Goal: Task Accomplishment & Management: Use online tool/utility

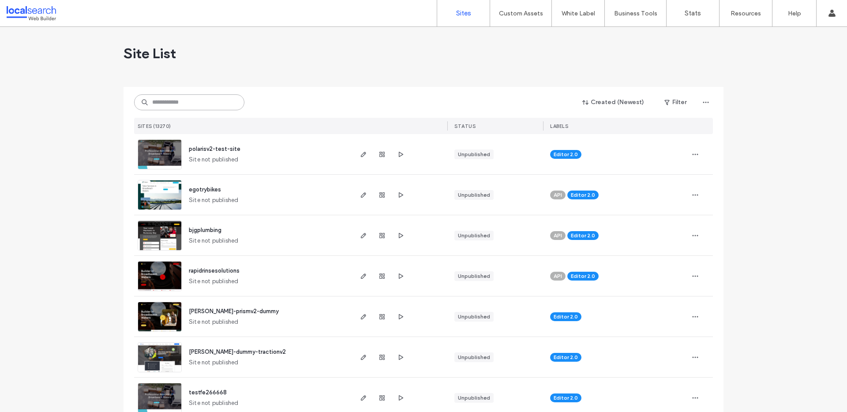
click at [211, 103] on input at bounding box center [189, 102] width 110 height 16
paste input "********"
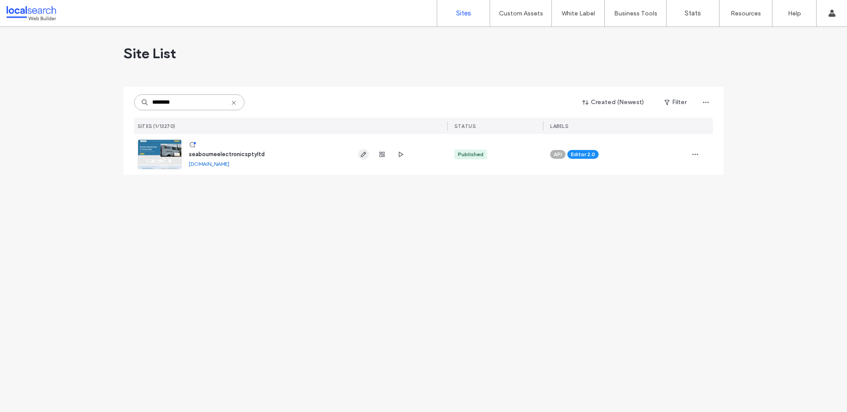
type input "********"
click at [363, 154] on icon "button" at bounding box center [363, 154] width 7 height 7
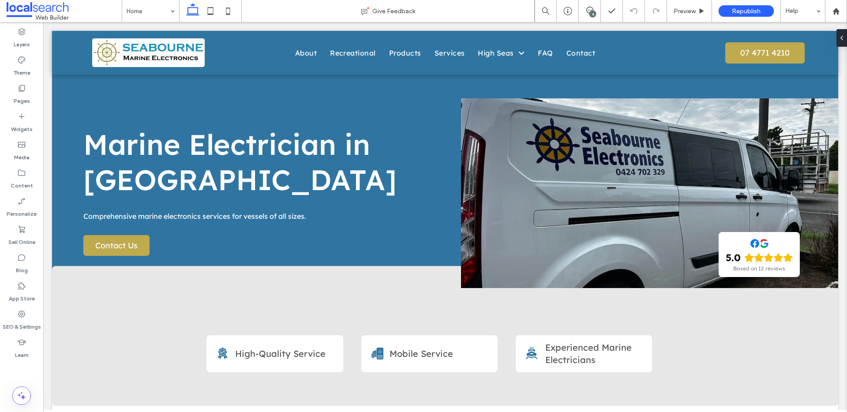
scroll to position [28, 0]
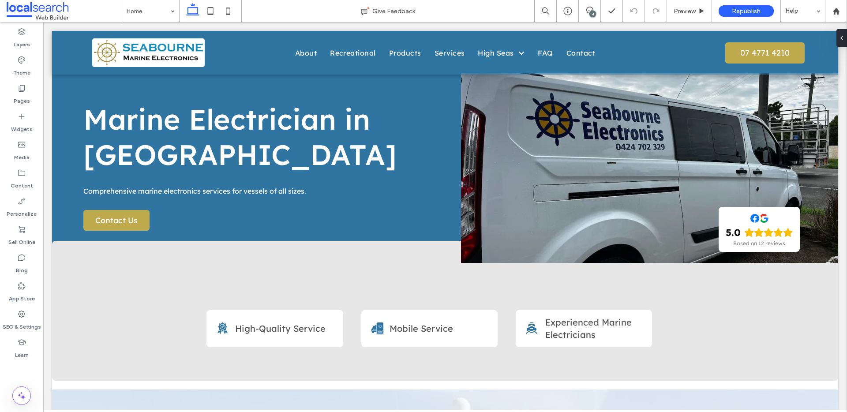
click at [590, 12] on div "4" at bounding box center [593, 14] width 7 height 7
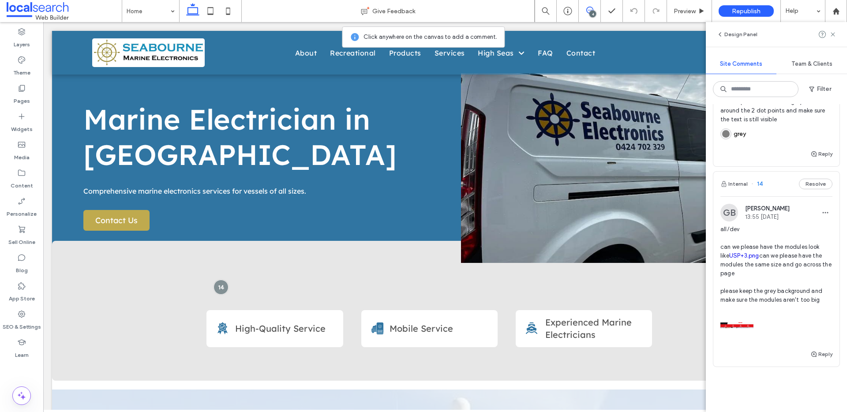
scroll to position [0, 0]
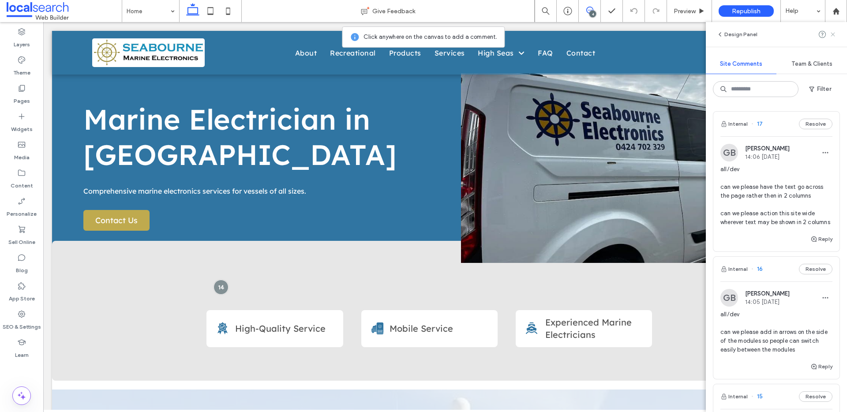
click at [836, 35] on icon at bounding box center [833, 34] width 7 height 7
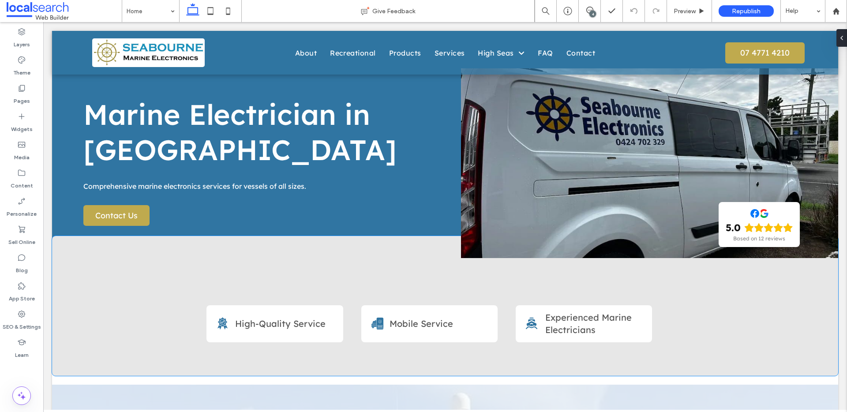
scroll to position [39, 0]
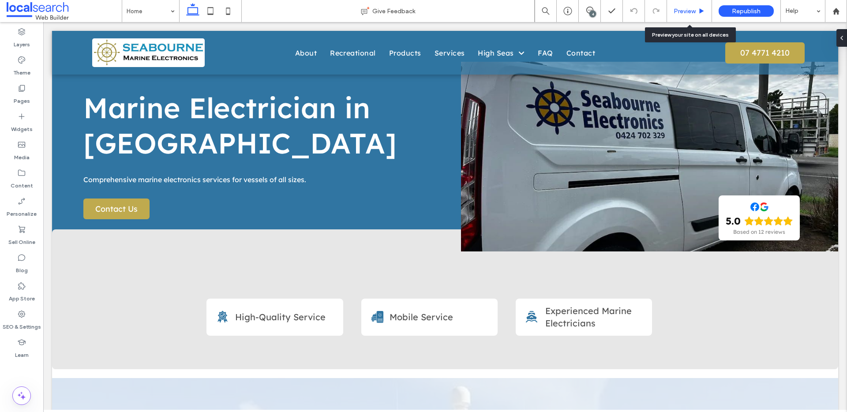
click at [687, 8] on span "Preview" at bounding box center [685, 12] width 22 height 8
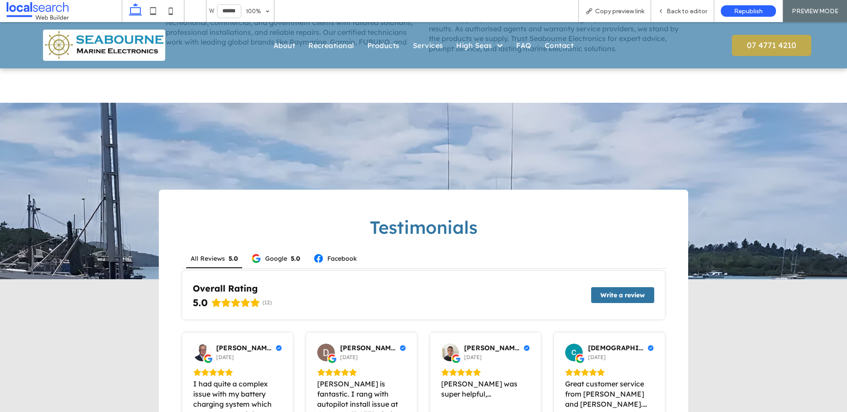
scroll to position [1331, 0]
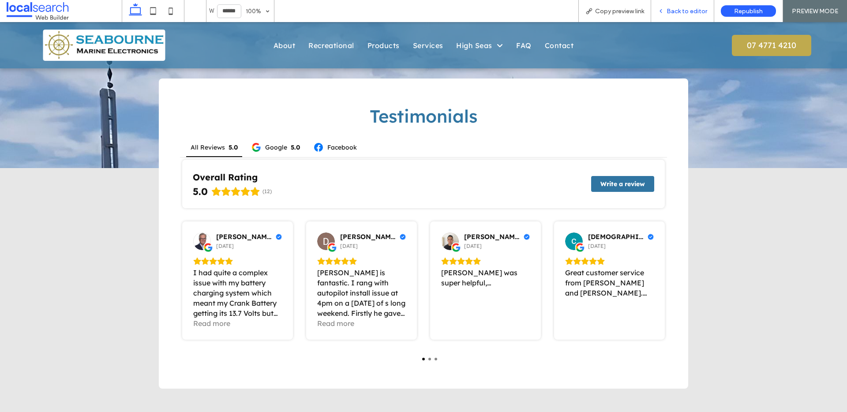
click at [690, 11] on span "Back to editor" at bounding box center [687, 12] width 41 height 8
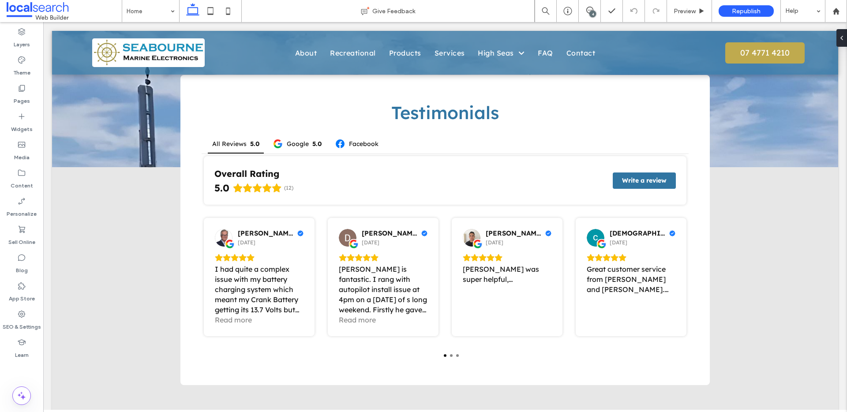
scroll to position [1324, 0]
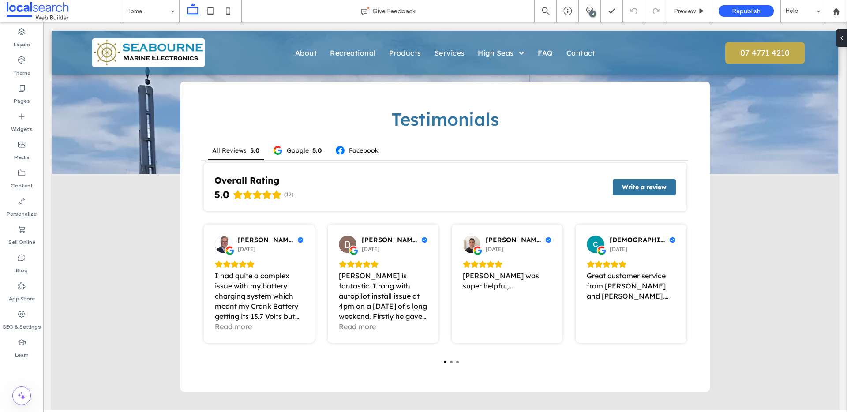
click at [592, 11] on div "4" at bounding box center [593, 14] width 7 height 7
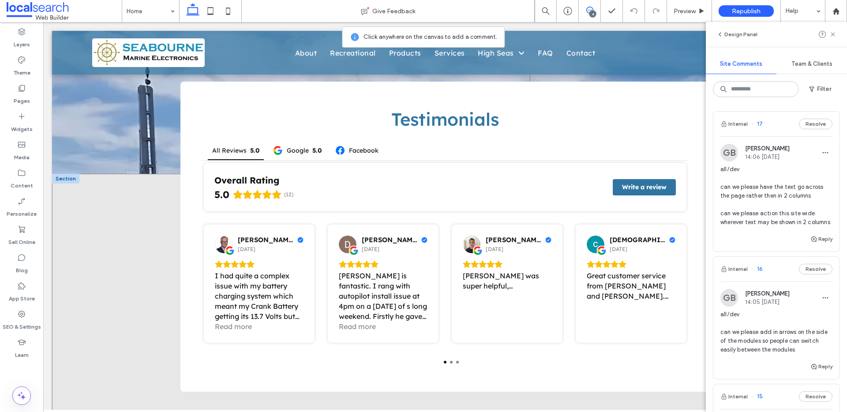
click at [139, 187] on div "Testimonials All Reviews 5.0 Google 5.0 Facebook Overall Rating 5.0 (12) Write …" at bounding box center [445, 306] width 786 height 265
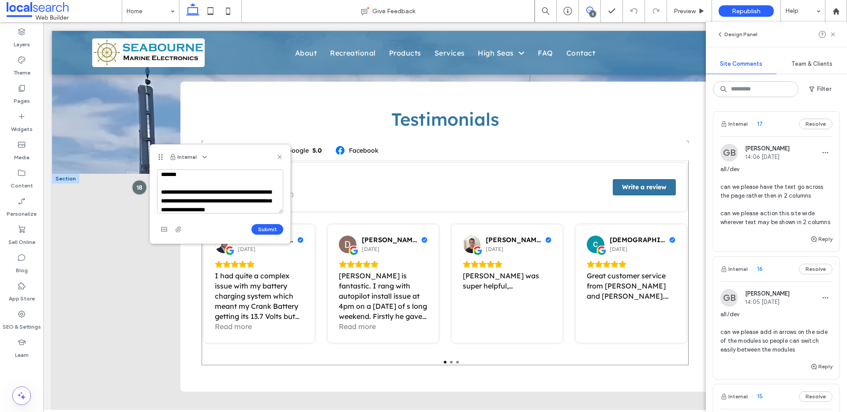
scroll to position [12, 0]
click at [255, 184] on textarea "**********" at bounding box center [220, 191] width 126 height 44
click at [215, 195] on textarea "**********" at bounding box center [220, 191] width 126 height 44
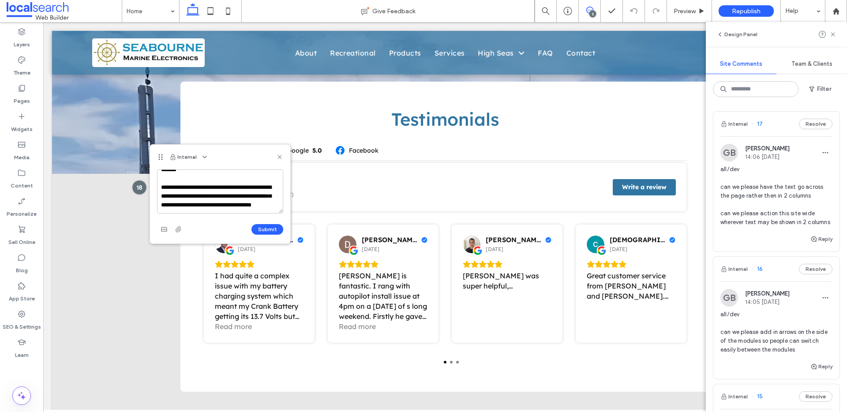
click at [215, 195] on textarea "**********" at bounding box center [220, 191] width 126 height 44
click at [215, 193] on textarea "**********" at bounding box center [220, 191] width 126 height 44
click at [218, 192] on textarea "**********" at bounding box center [220, 191] width 126 height 44
click at [216, 192] on textarea "**********" at bounding box center [220, 191] width 126 height 44
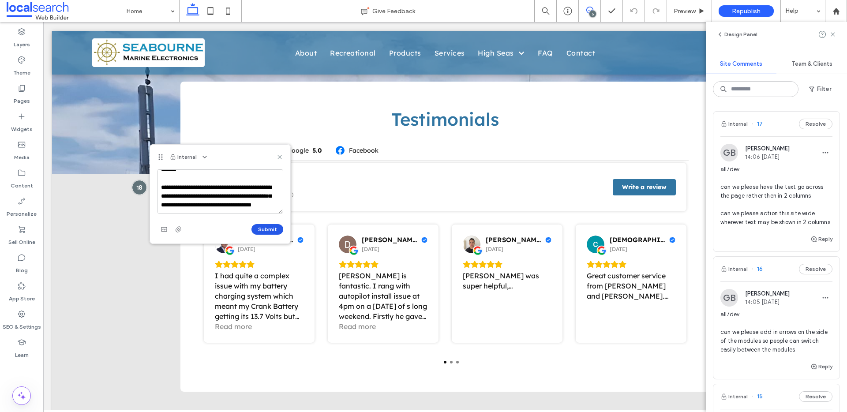
type textarea "**********"
click at [269, 229] on button "Submit" at bounding box center [268, 229] width 32 height 11
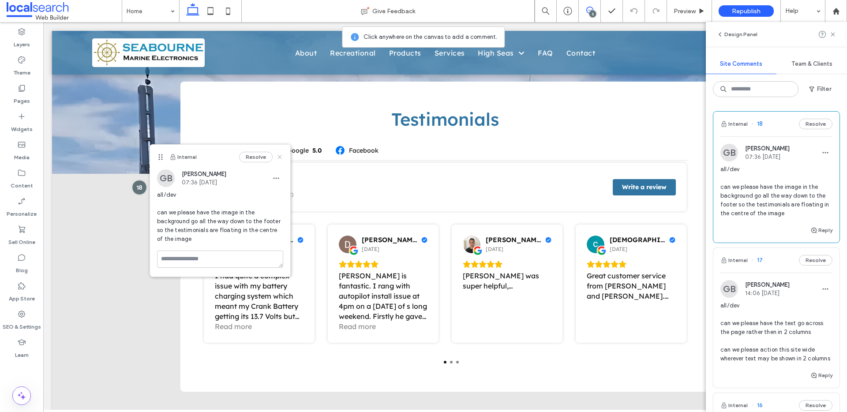
click at [281, 156] on use at bounding box center [280, 157] width 4 height 4
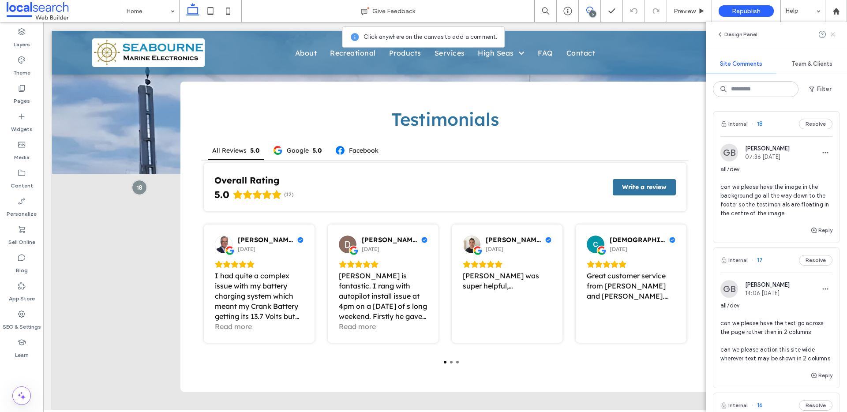
click at [834, 35] on use at bounding box center [833, 34] width 4 height 4
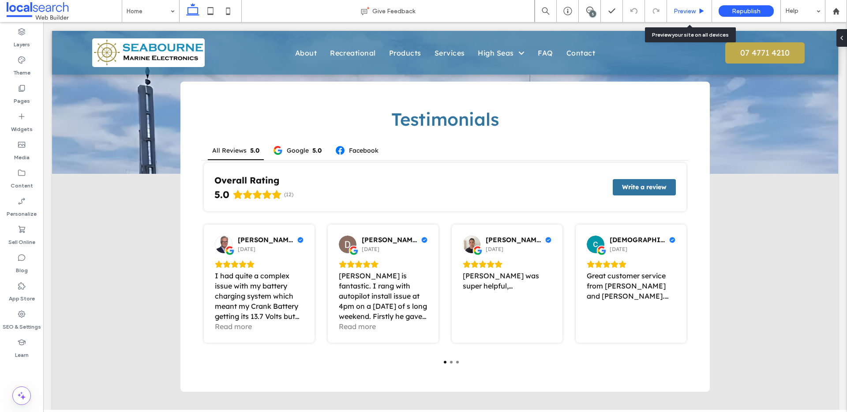
drag, startPoint x: 701, startPoint y: 11, endPoint x: 606, endPoint y: 139, distance: 159.6
click at [701, 11] on use at bounding box center [702, 10] width 4 height 5
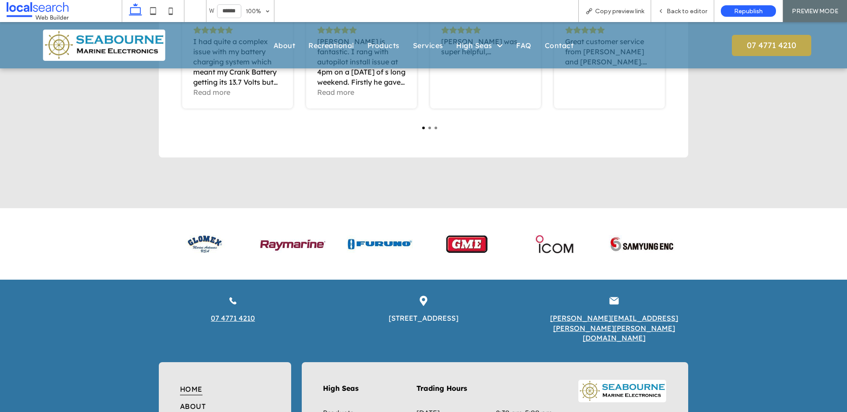
scroll to position [1665, 0]
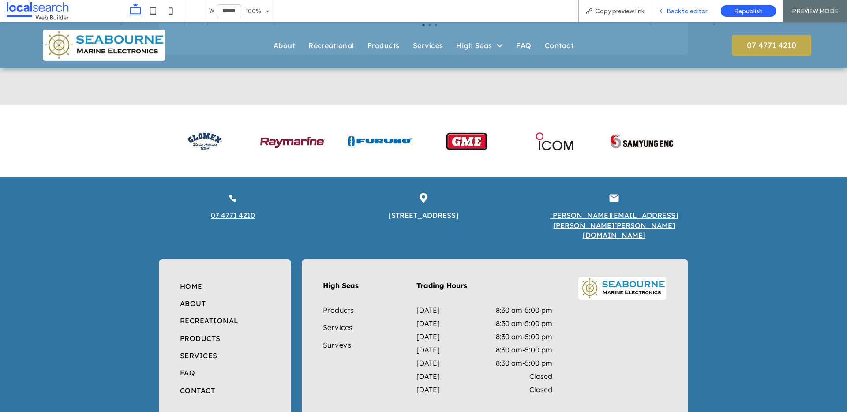
click at [664, 10] on icon at bounding box center [661, 11] width 6 height 6
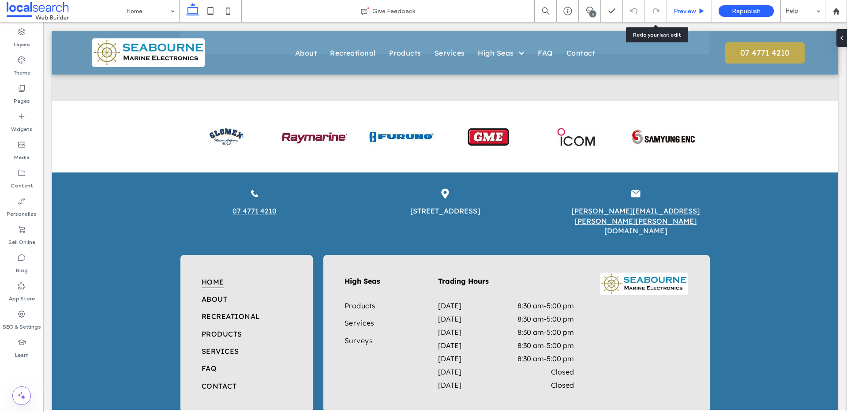
scroll to position [1656, 0]
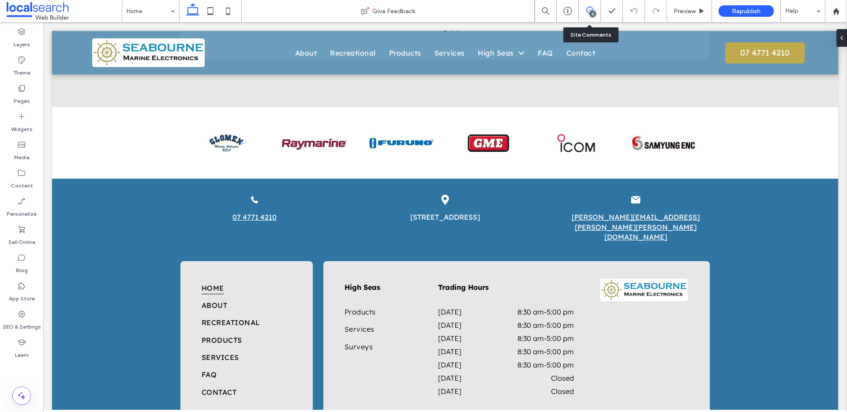
click at [595, 9] on span at bounding box center [590, 10] width 22 height 7
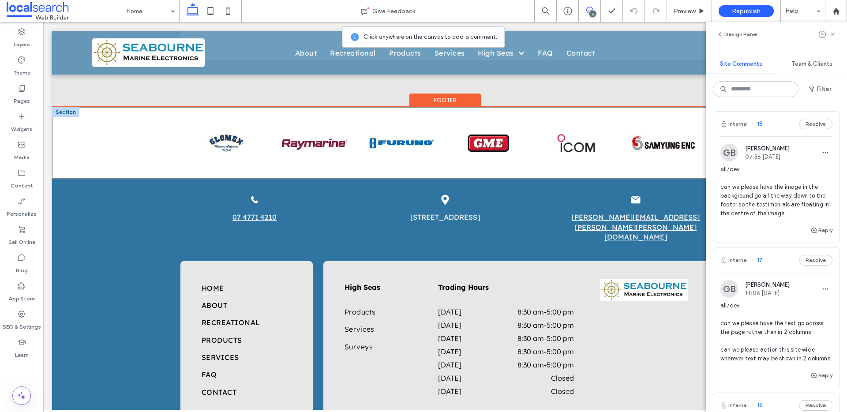
click at [159, 136] on div at bounding box center [445, 142] width 786 height 71
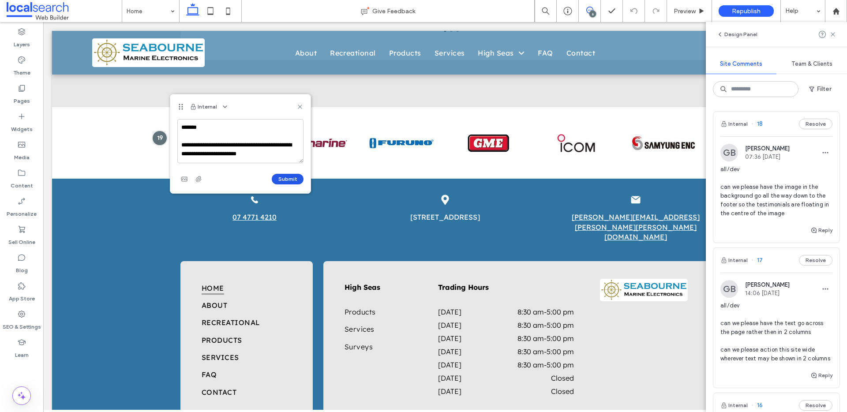
type textarea "**********"
click at [288, 181] on button "Submit" at bounding box center [288, 179] width 32 height 11
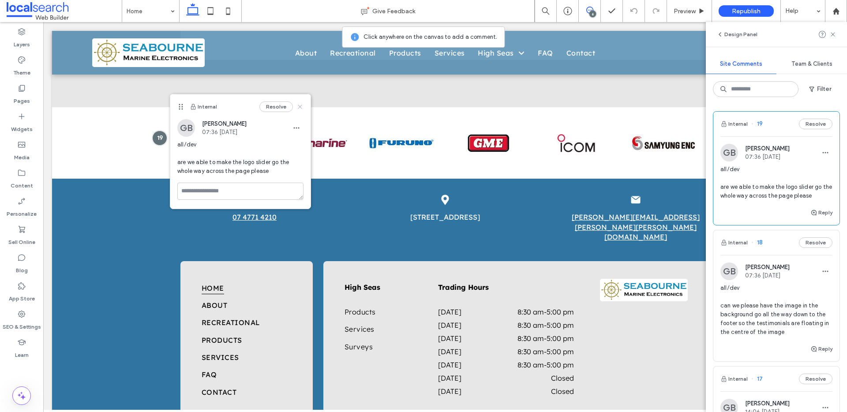
click at [301, 107] on icon at bounding box center [300, 106] width 7 height 7
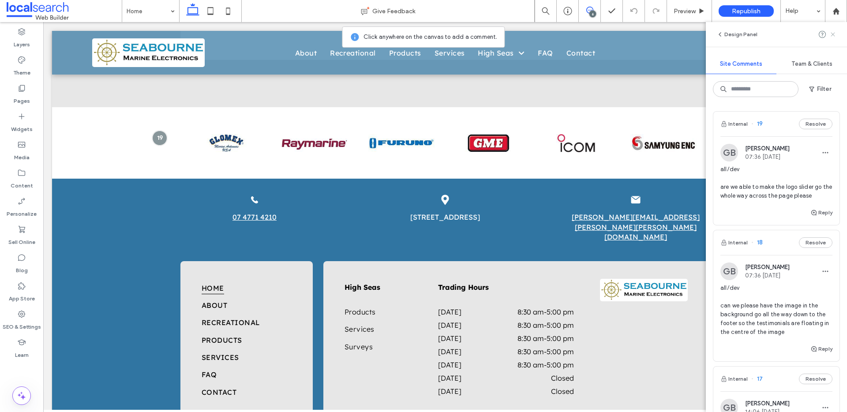
click at [835, 35] on icon at bounding box center [833, 34] width 7 height 7
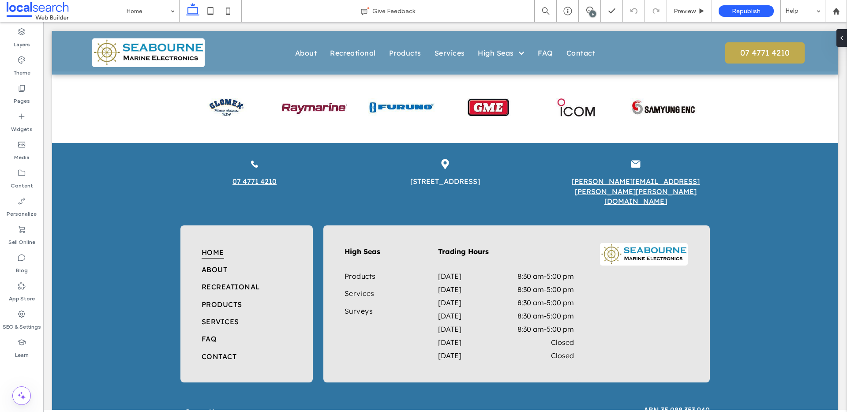
scroll to position [1716, 0]
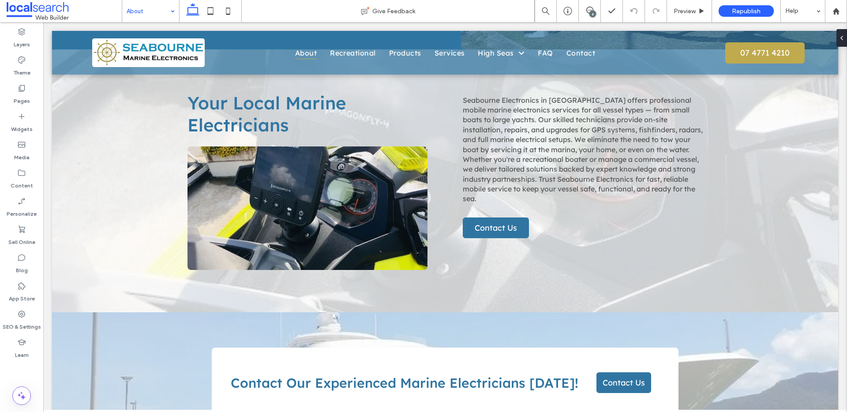
scroll to position [196, 0]
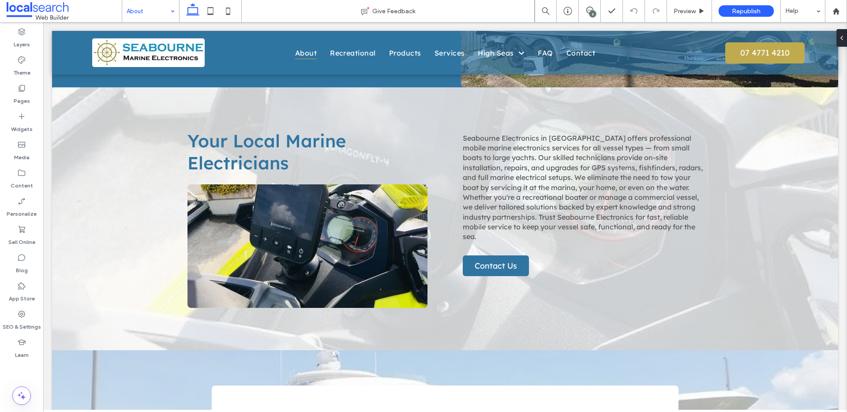
click at [594, 14] on div "6" at bounding box center [593, 14] width 7 height 7
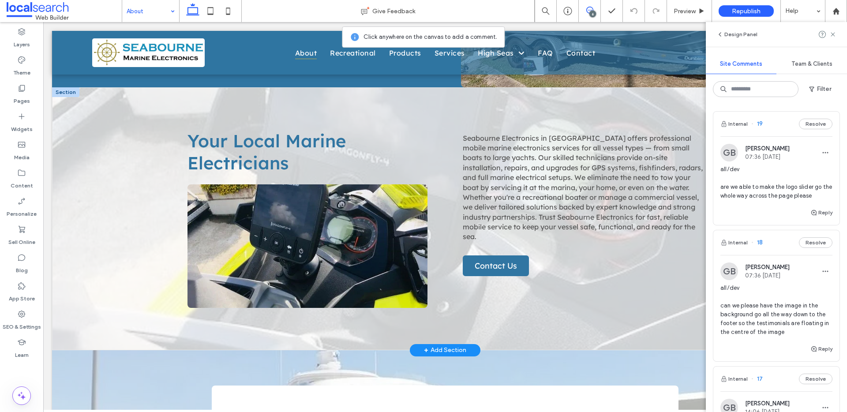
click at [107, 132] on div "Your Local Marine Electricians Seabourne Electronics in Townsville offers profe…" at bounding box center [445, 218] width 786 height 263
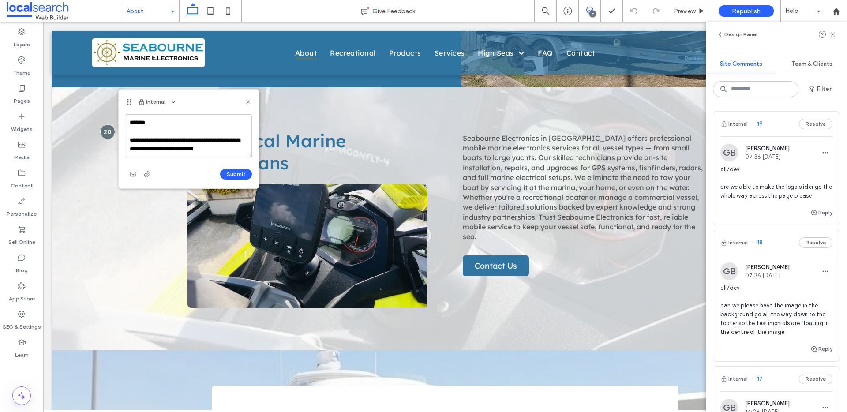
click at [219, 149] on textarea "**********" at bounding box center [189, 136] width 126 height 44
type textarea "**********"
click at [242, 175] on button "Submit" at bounding box center [236, 174] width 32 height 11
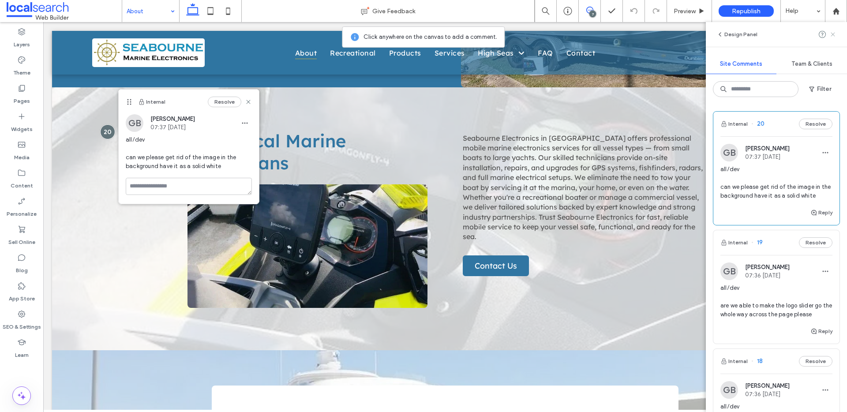
click at [835, 34] on icon at bounding box center [833, 34] width 7 height 7
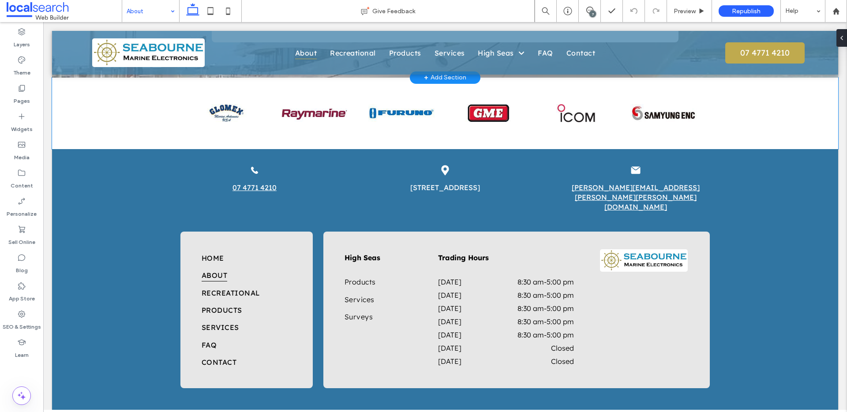
scroll to position [642, 0]
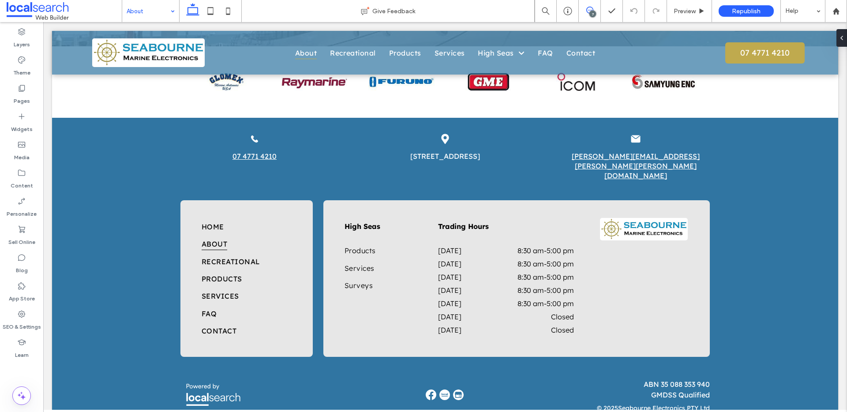
click at [600, 9] on span at bounding box center [590, 10] width 22 height 7
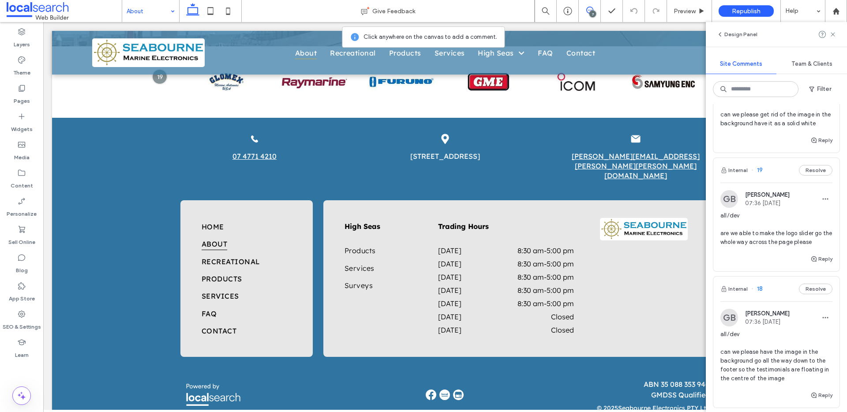
scroll to position [163, 0]
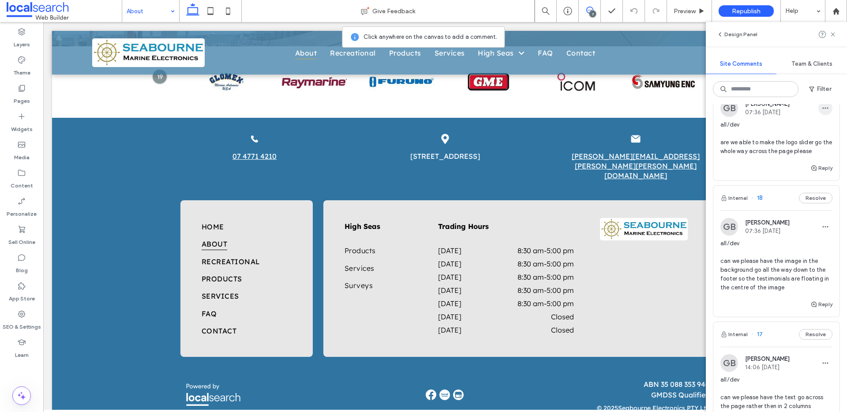
click at [822, 109] on icon "button" at bounding box center [825, 108] width 7 height 7
click at [807, 128] on div "Edit" at bounding box center [786, 131] width 79 height 17
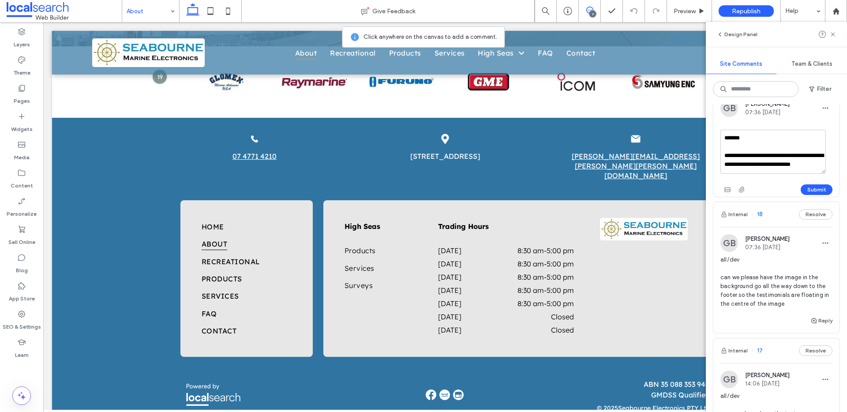
scroll to position [8, 0]
click at [772, 161] on textarea "**********" at bounding box center [773, 152] width 105 height 44
type textarea "**********"
click at [805, 194] on button "Submit" at bounding box center [817, 189] width 32 height 11
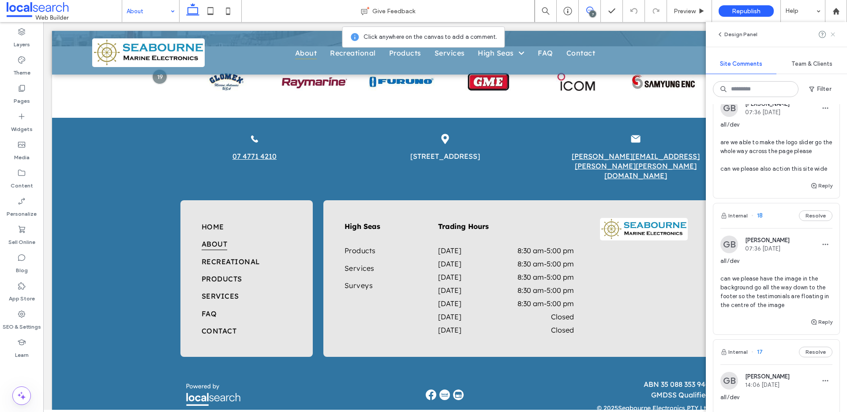
click at [831, 35] on use at bounding box center [833, 34] width 4 height 4
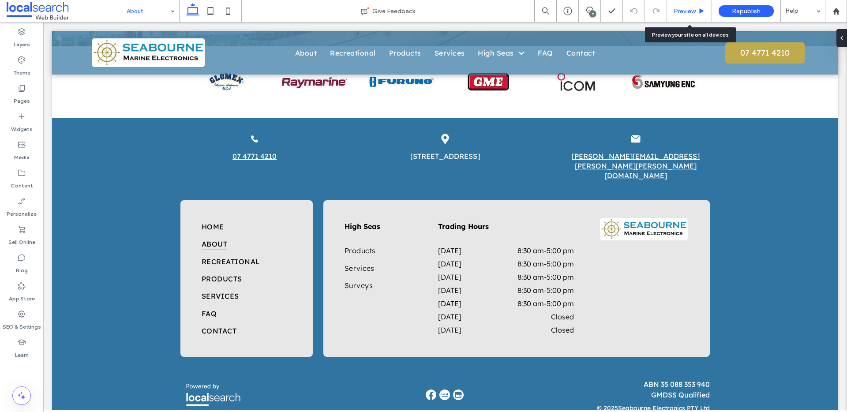
click at [689, 9] on span "Preview" at bounding box center [685, 12] width 22 height 8
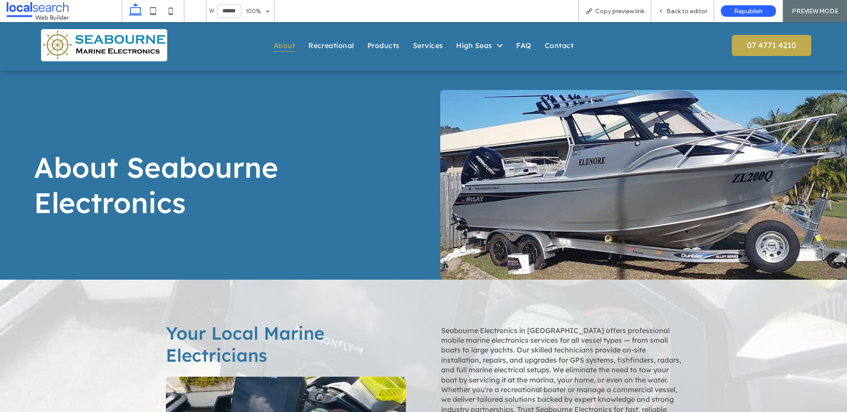
click at [163, 180] on span "About Seabourne Electronics" at bounding box center [156, 185] width 245 height 71
click at [684, 10] on span "Back to editor" at bounding box center [687, 12] width 41 height 8
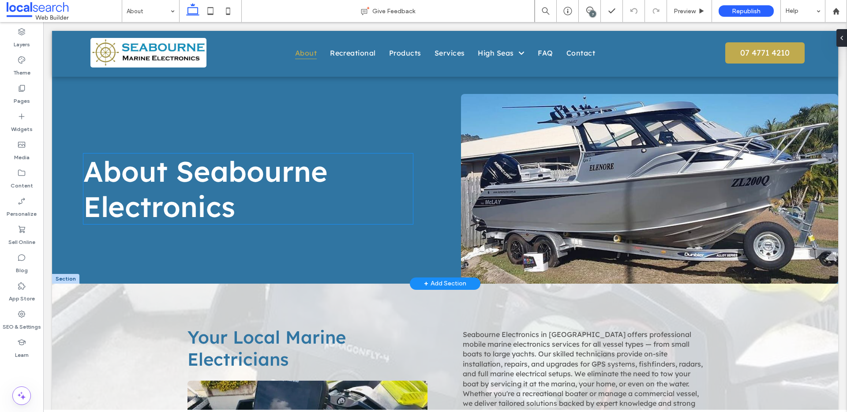
click at [218, 198] on span "About Seabourne Electronics" at bounding box center [205, 189] width 245 height 71
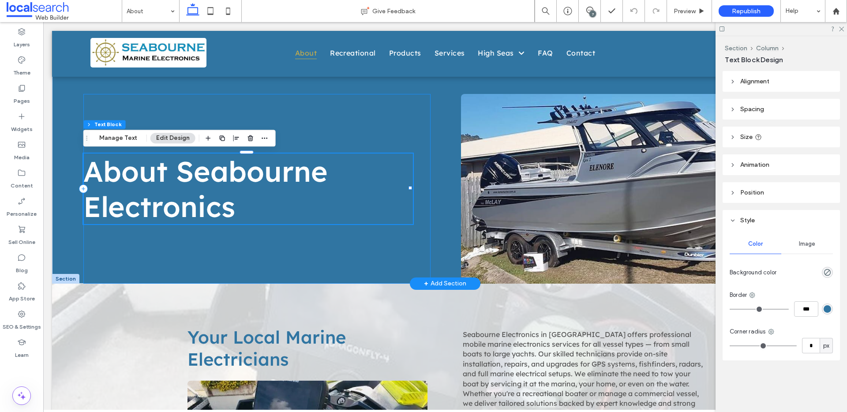
drag, startPoint x: 382, startPoint y: 154, endPoint x: 384, endPoint y: 148, distance: 7.0
click at [384, 148] on div "About Seabourne Electronics" at bounding box center [256, 189] width 347 height 190
click at [840, 29] on icon at bounding box center [842, 29] width 6 height 6
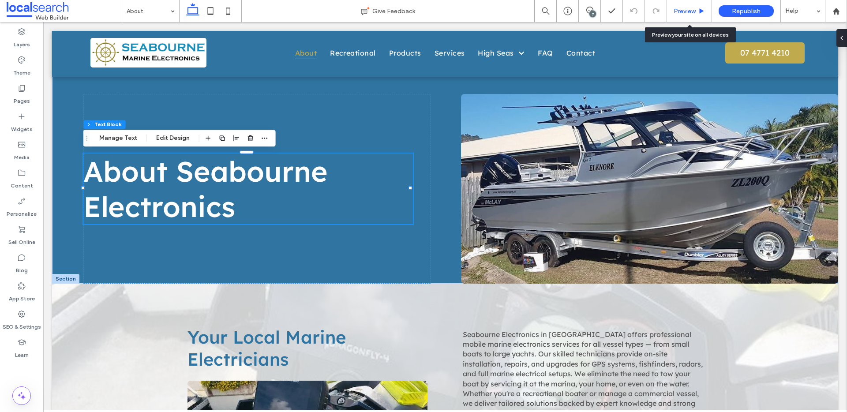
click at [672, 11] on div "Preview" at bounding box center [689, 12] width 45 height 8
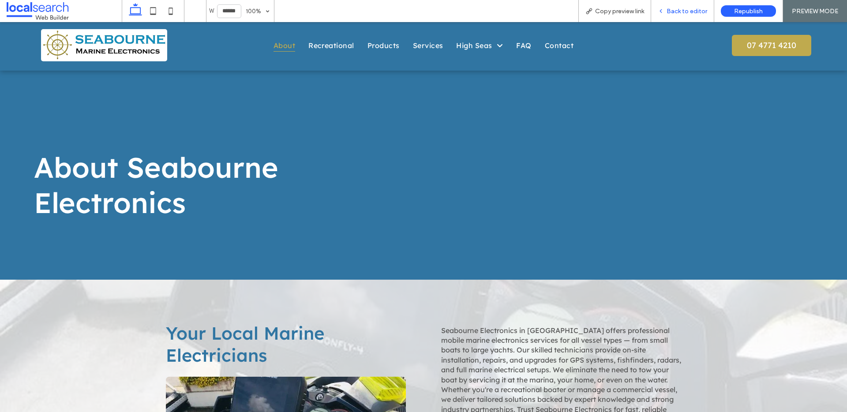
click at [668, 11] on span "Back to editor" at bounding box center [687, 12] width 41 height 8
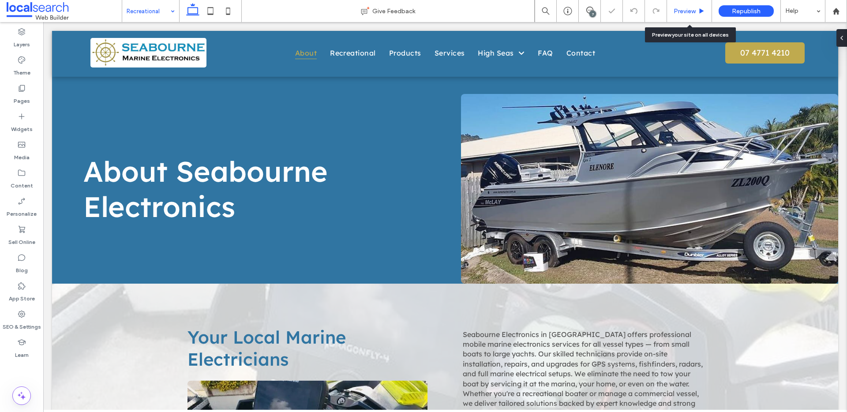
click at [692, 15] on div "Preview" at bounding box center [689, 11] width 45 height 22
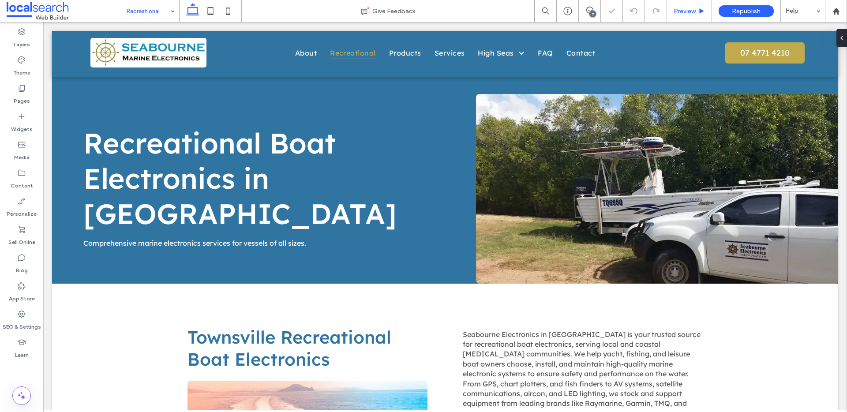
click at [690, 12] on span "Preview" at bounding box center [685, 12] width 22 height 8
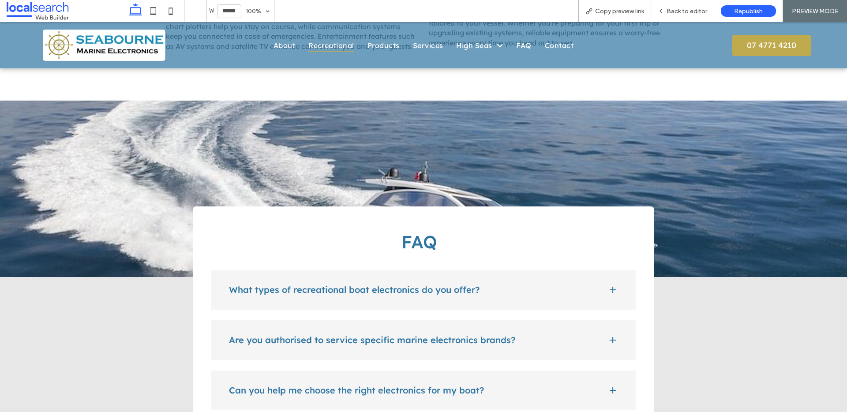
scroll to position [674, 0]
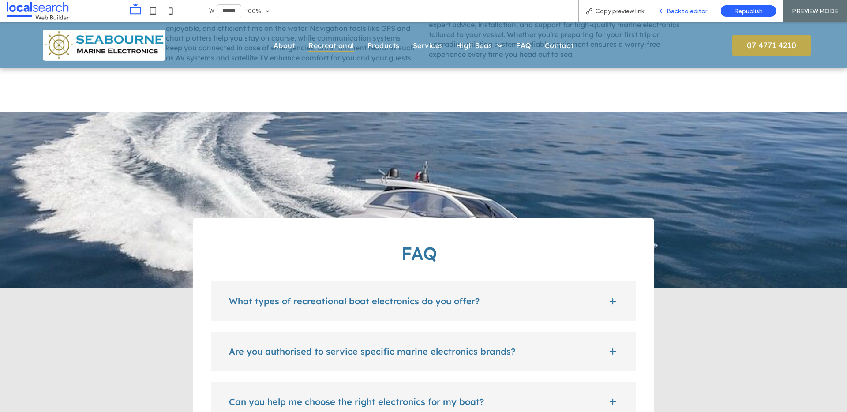
click at [677, 11] on span "Back to editor" at bounding box center [687, 12] width 41 height 8
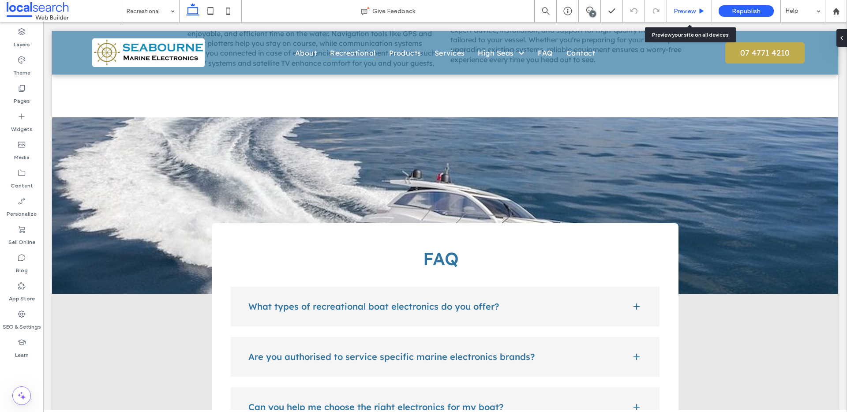
scroll to position [671, 0]
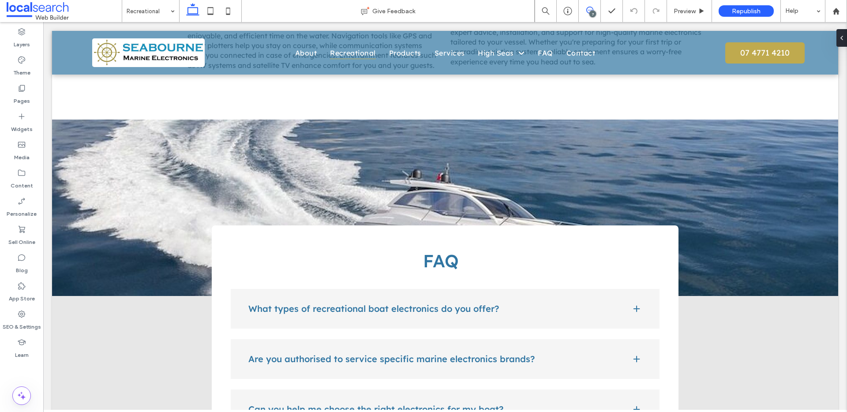
click at [589, 11] on icon at bounding box center [590, 10] width 7 height 7
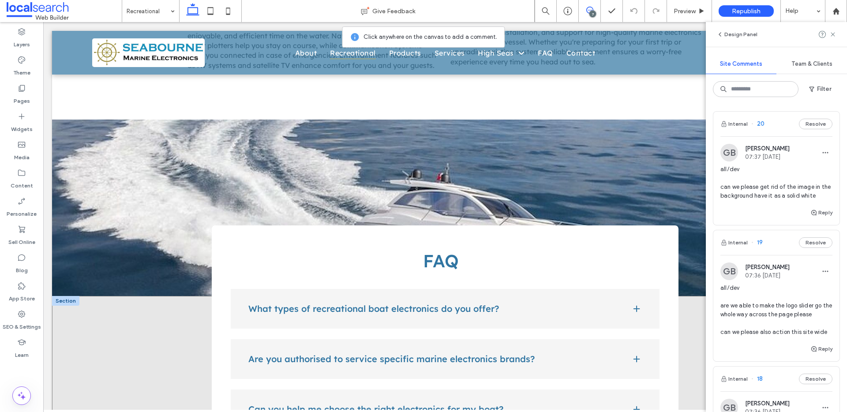
click at [117, 309] on div "FAQ What types of recreational boat electronics do you offer? We supply and ins…" at bounding box center [445, 398] width 786 height 204
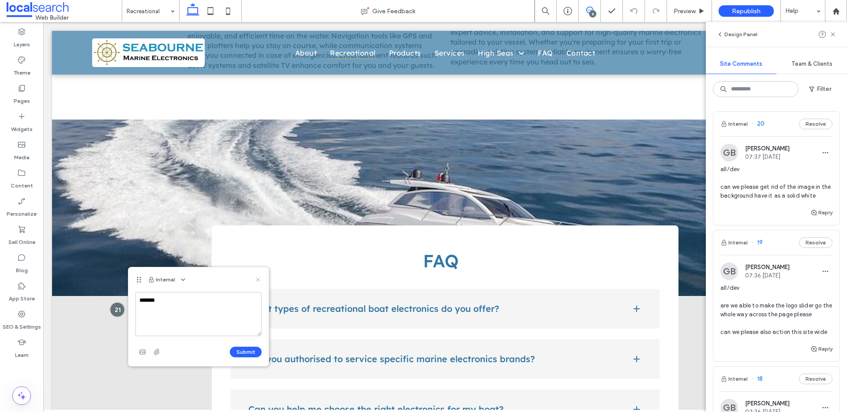
type textarea "*******"
click at [259, 278] on use at bounding box center [258, 280] width 4 height 4
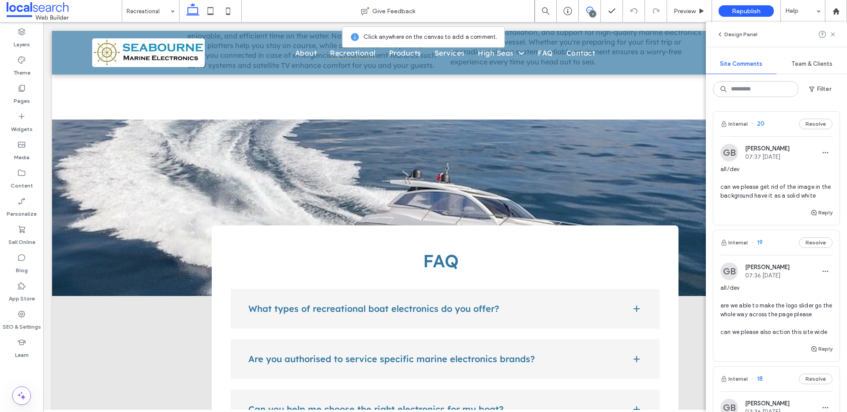
click at [831, 34] on icon at bounding box center [833, 34] width 7 height 7
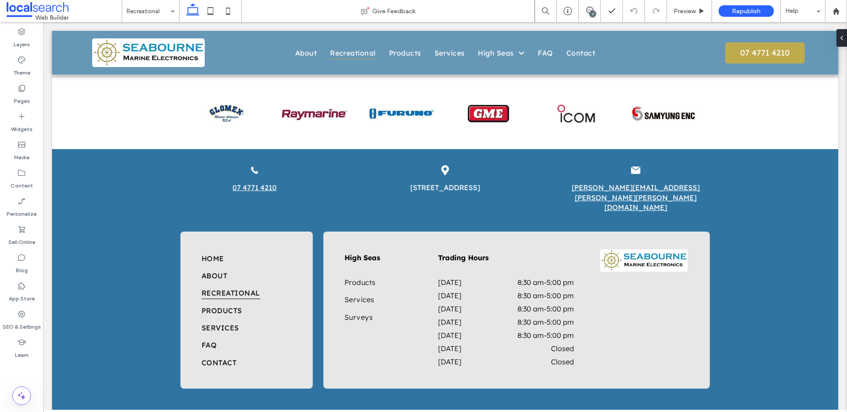
scroll to position [1125, 0]
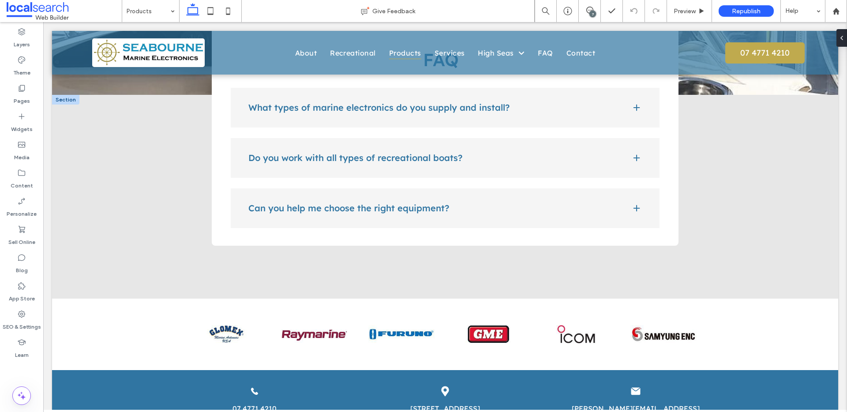
scroll to position [882, 0]
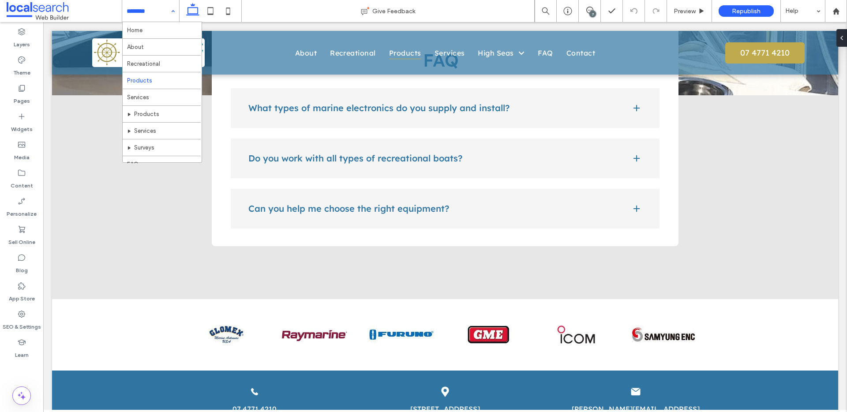
click at [154, 8] on input at bounding box center [149, 11] width 44 height 22
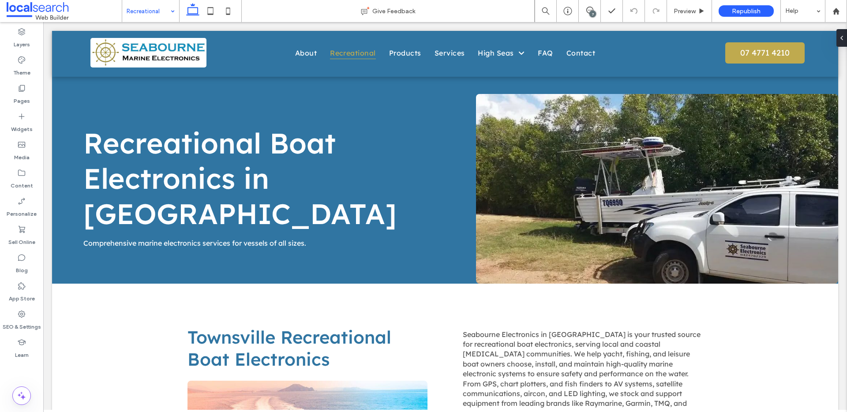
scroll to position [0, 0]
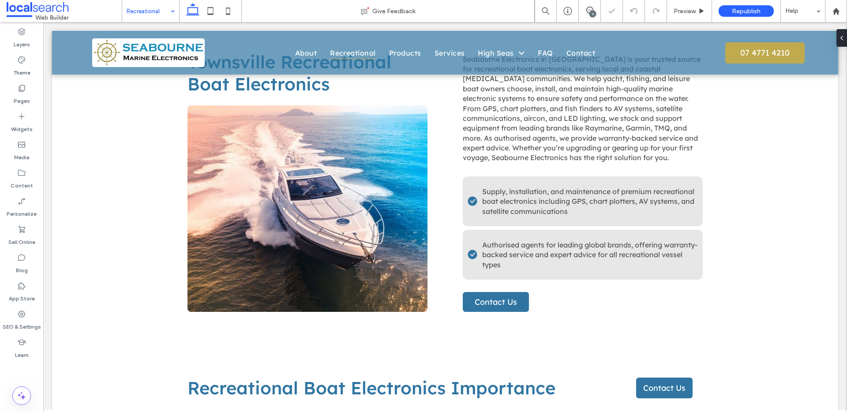
scroll to position [696, 0]
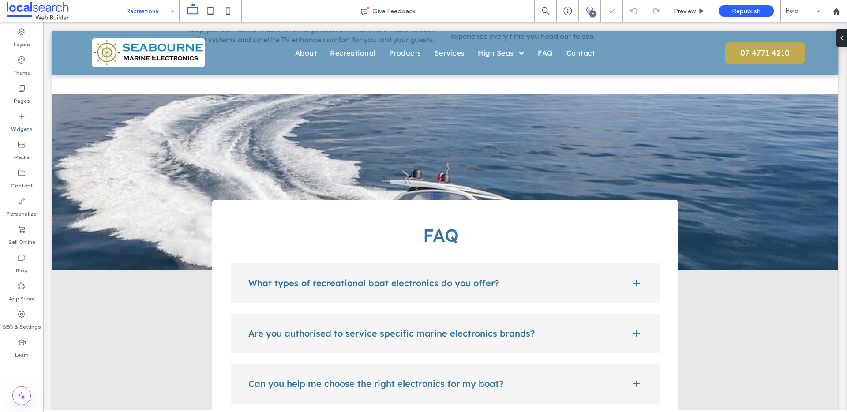
click at [585, 8] on span at bounding box center [590, 10] width 22 height 7
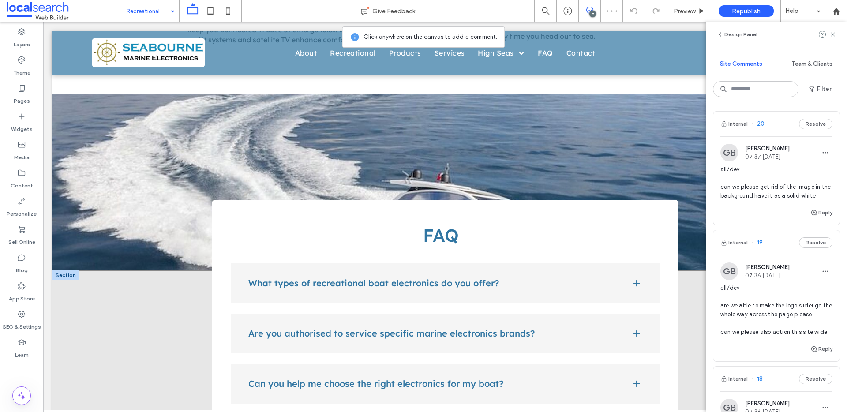
click at [105, 290] on div "FAQ What types of recreational boat electronics do you offer? We supply and ins…" at bounding box center [445, 373] width 786 height 204
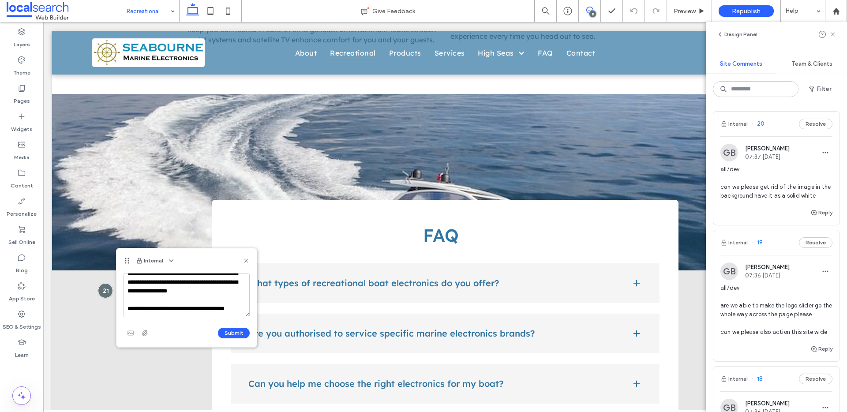
scroll to position [19, 0]
click at [226, 290] on textarea "**********" at bounding box center [187, 295] width 126 height 44
click at [217, 280] on textarea "**********" at bounding box center [187, 295] width 126 height 44
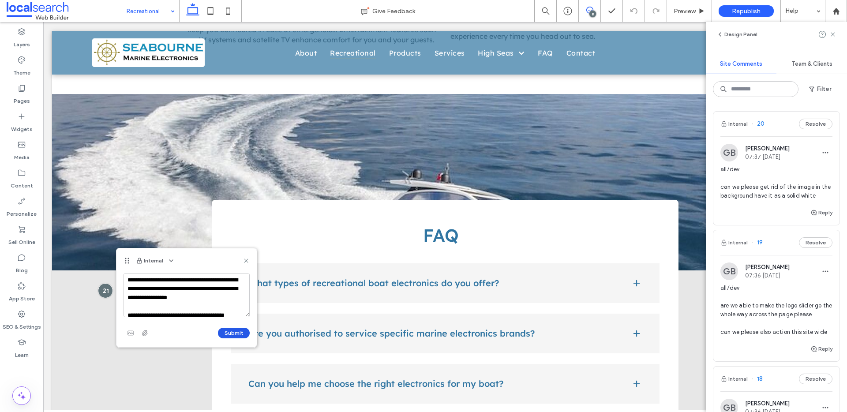
type textarea "**********"
click at [236, 331] on button "Submit" at bounding box center [234, 333] width 32 height 11
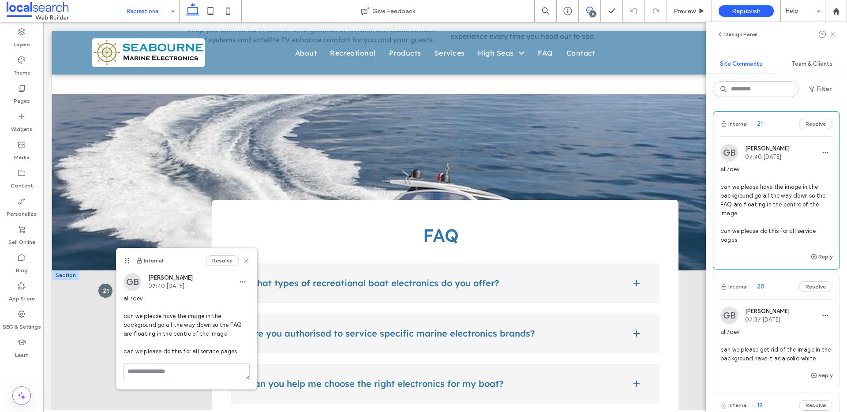
scroll to position [0, 0]
click at [835, 36] on use at bounding box center [833, 34] width 4 height 4
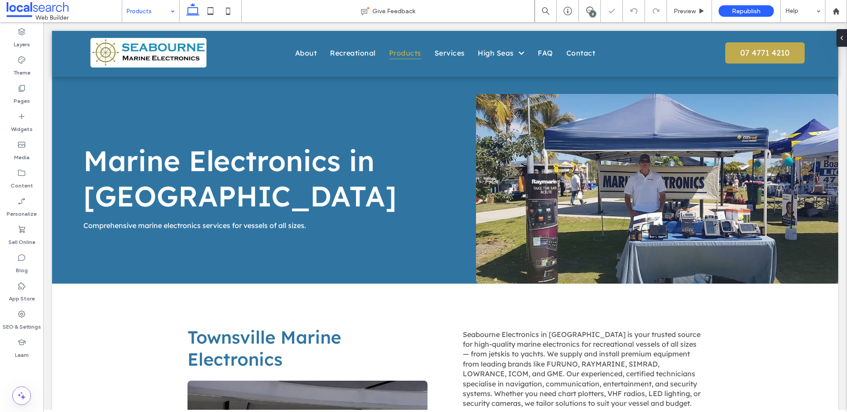
click at [158, 7] on input at bounding box center [149, 11] width 44 height 22
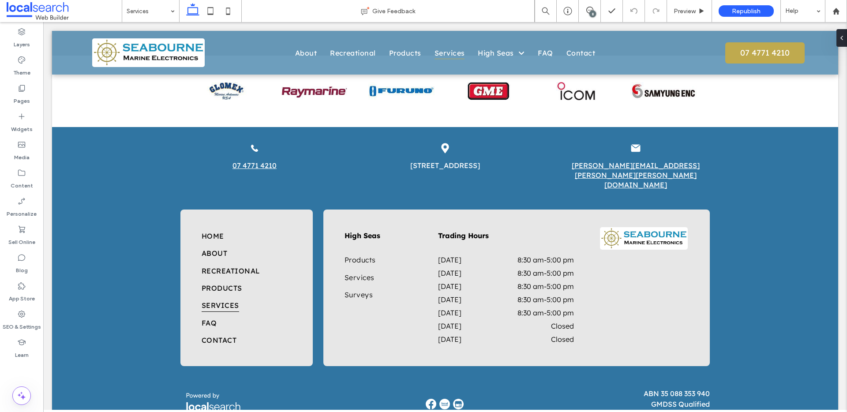
scroll to position [1125, 0]
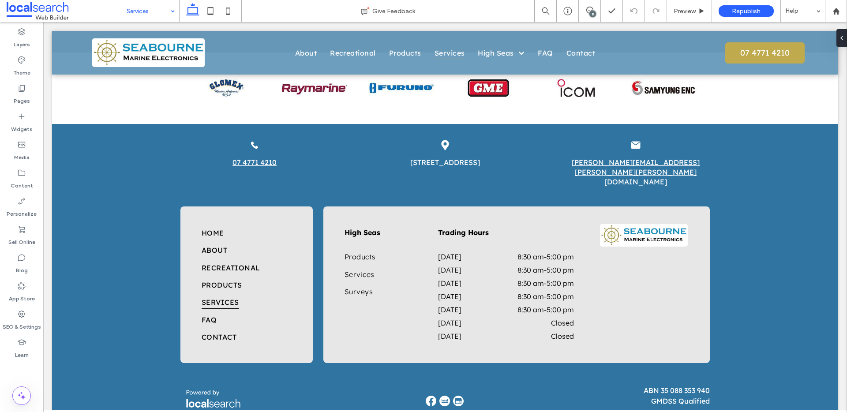
click at [154, 10] on input at bounding box center [149, 11] width 44 height 22
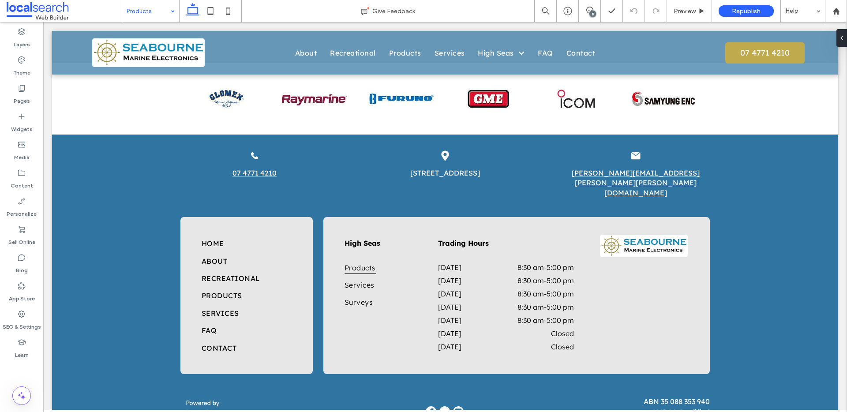
scroll to position [1141, 0]
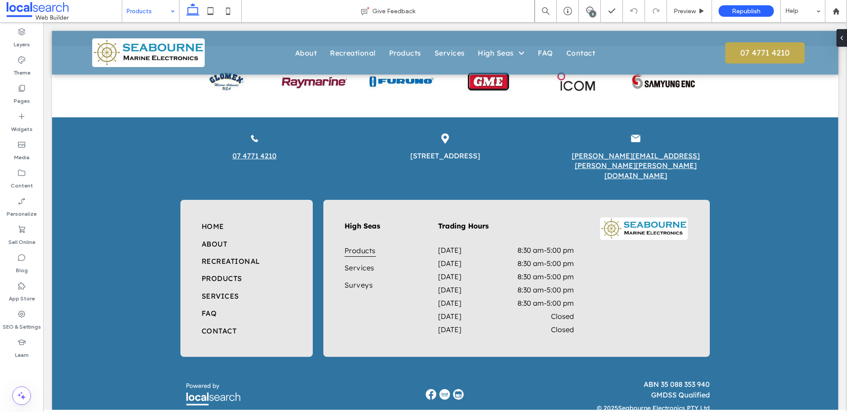
click at [144, 12] on input at bounding box center [149, 11] width 44 height 22
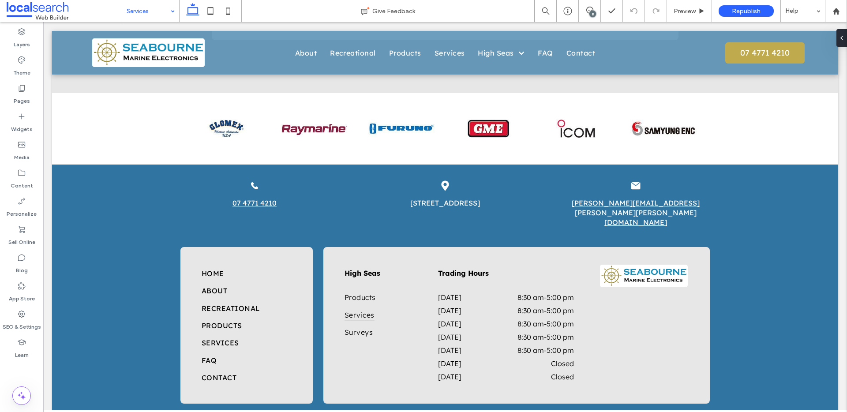
scroll to position [1104, 0]
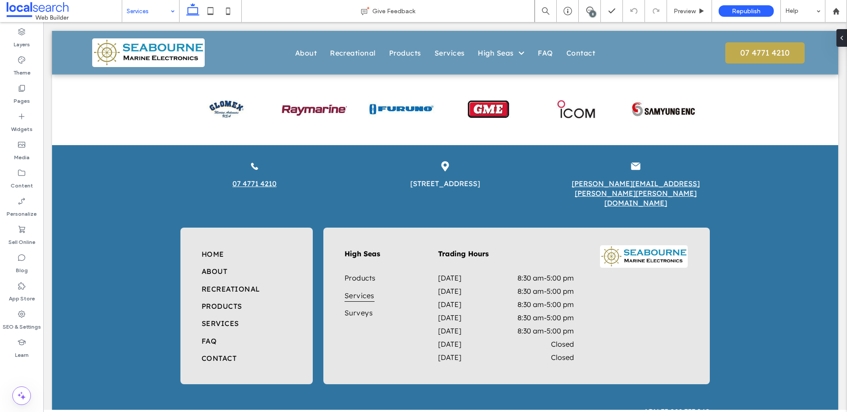
click at [147, 16] on input at bounding box center [149, 11] width 44 height 22
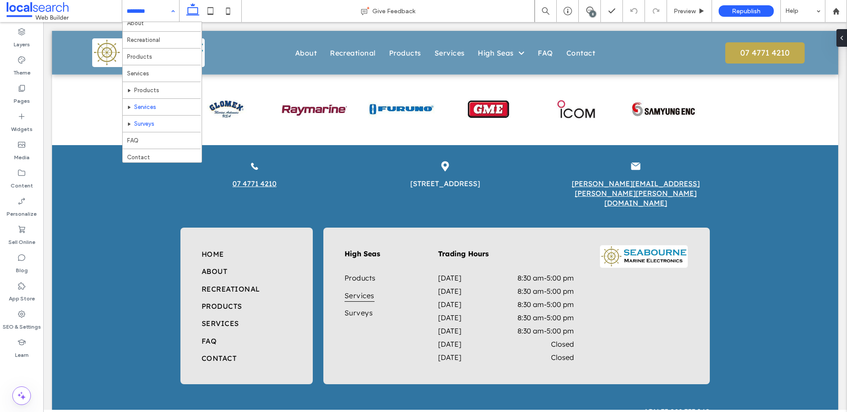
scroll to position [26, 0]
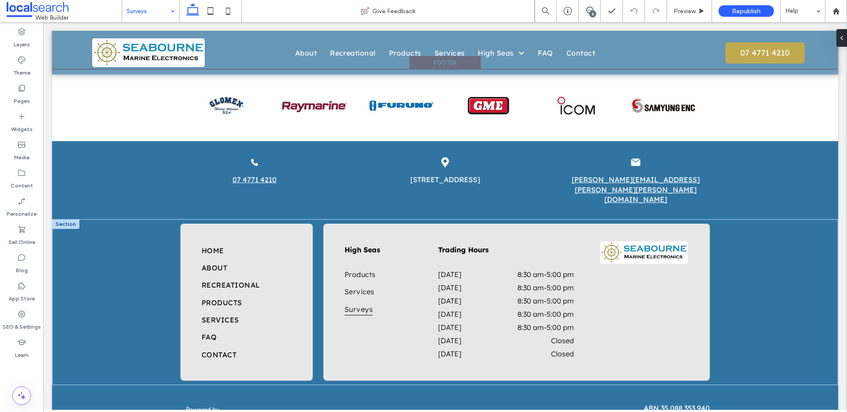
scroll to position [1112, 0]
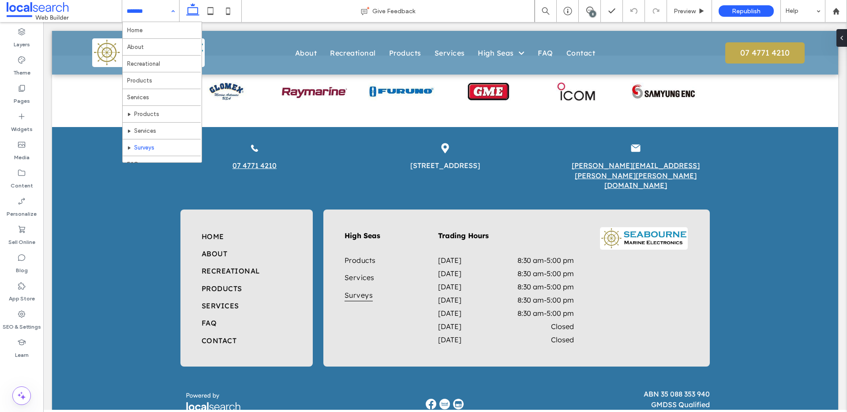
click at [150, 14] on input at bounding box center [149, 11] width 44 height 22
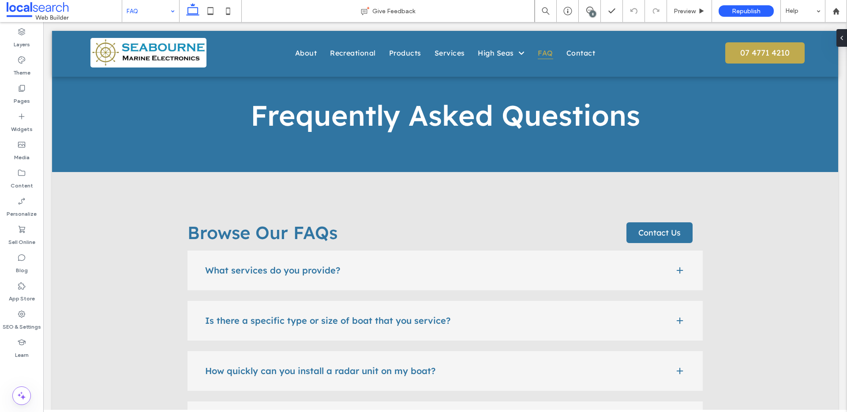
scroll to position [0, 0]
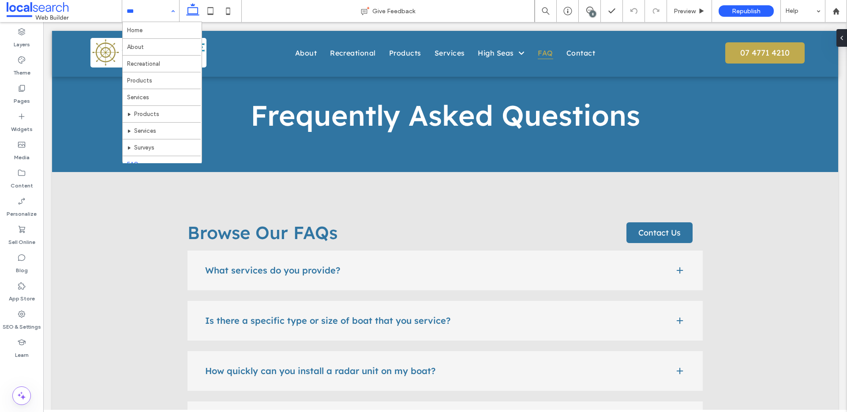
click at [136, 9] on input at bounding box center [149, 11] width 44 height 22
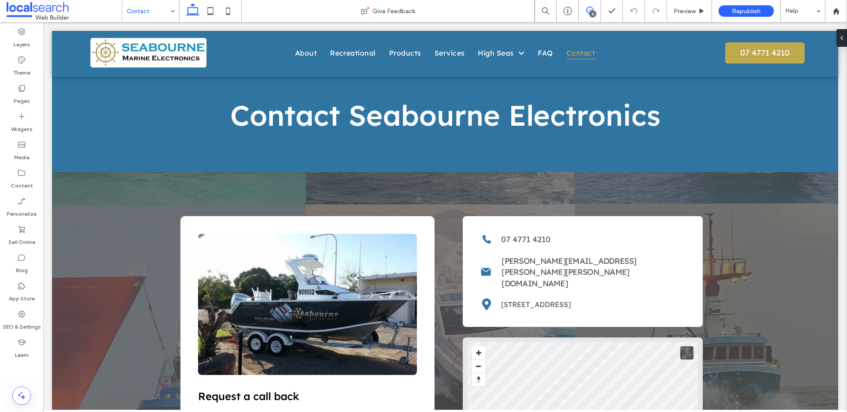
click at [585, 8] on span at bounding box center [590, 10] width 22 height 7
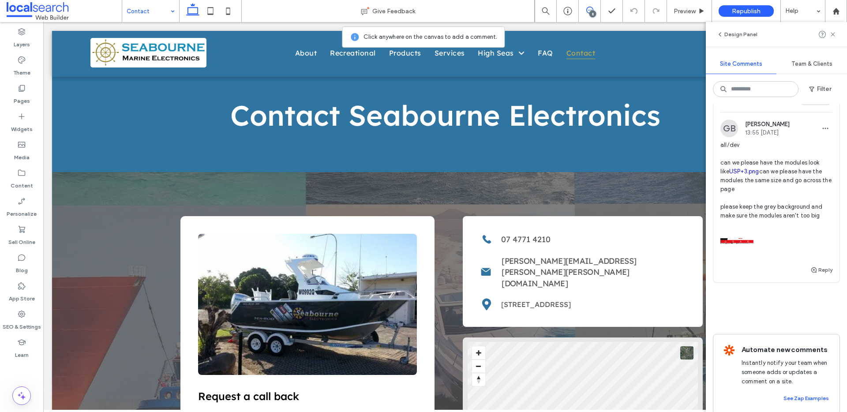
scroll to position [437, 0]
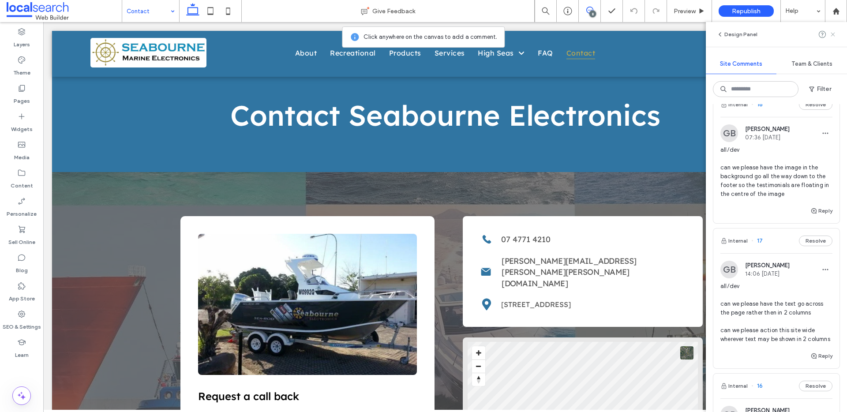
click at [833, 31] on icon at bounding box center [833, 34] width 7 height 7
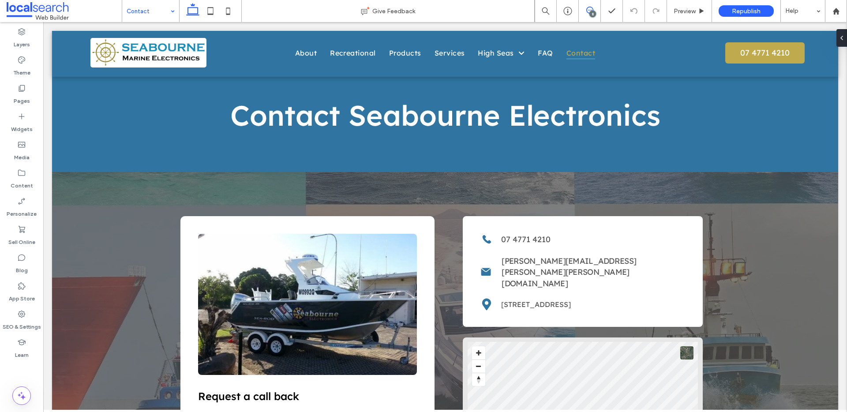
click at [584, 9] on span at bounding box center [590, 10] width 22 height 7
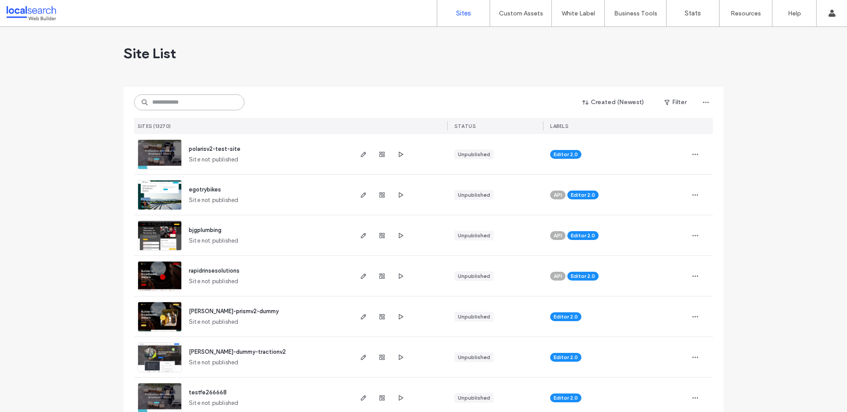
click at [197, 104] on input at bounding box center [189, 102] width 110 height 16
paste input "********"
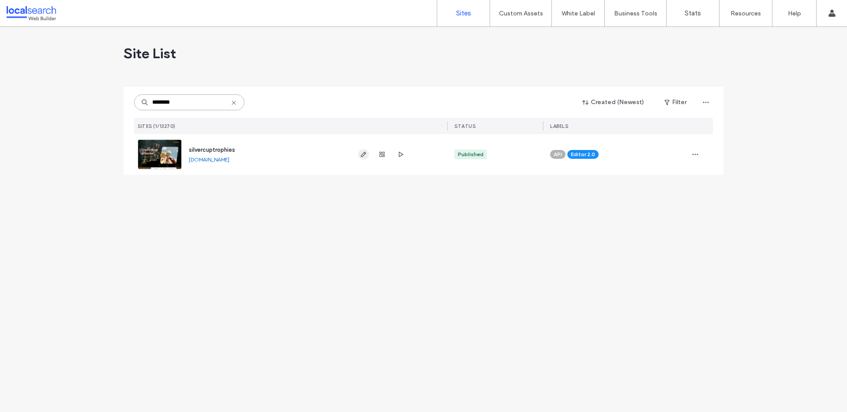
type input "********"
click at [365, 154] on icon "button" at bounding box center [363, 154] width 7 height 7
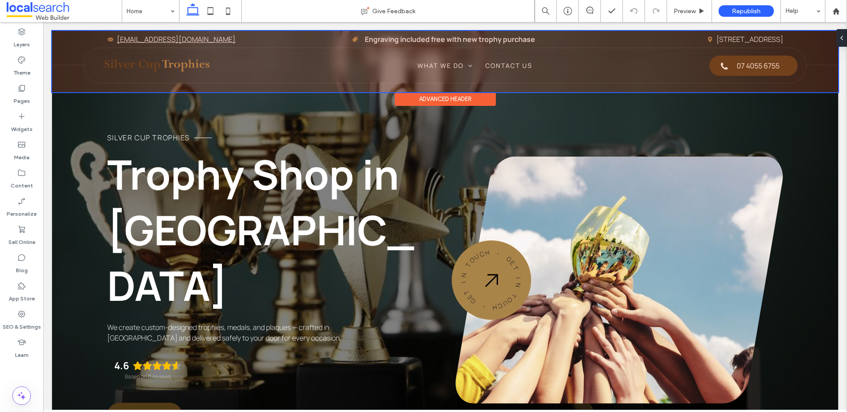
click at [286, 68] on div at bounding box center [445, 61] width 786 height 61
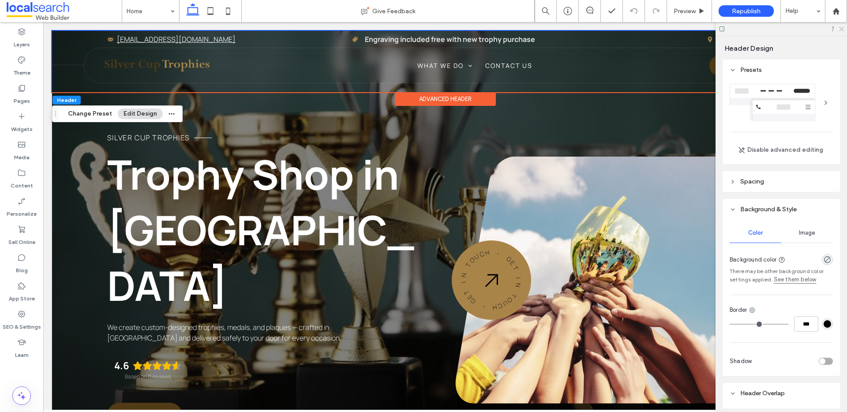
click at [842, 28] on icon at bounding box center [842, 29] width 6 height 6
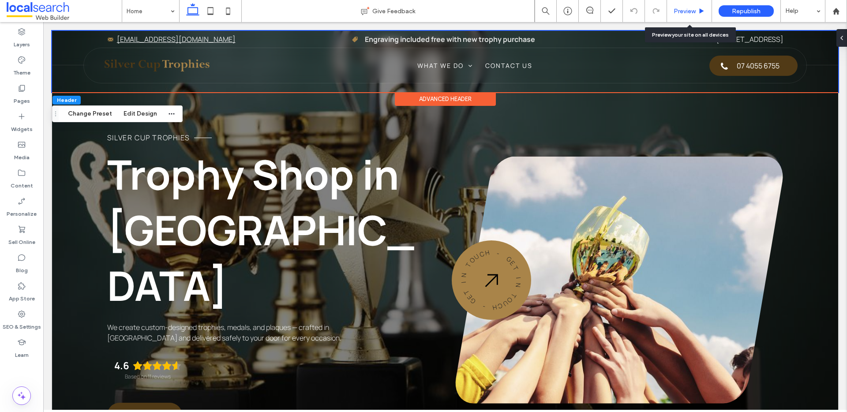
click at [686, 11] on span "Preview" at bounding box center [685, 12] width 22 height 8
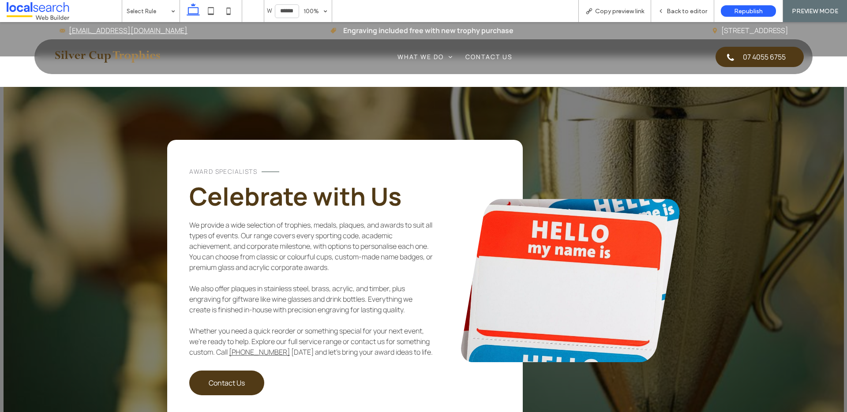
scroll to position [2211, 0]
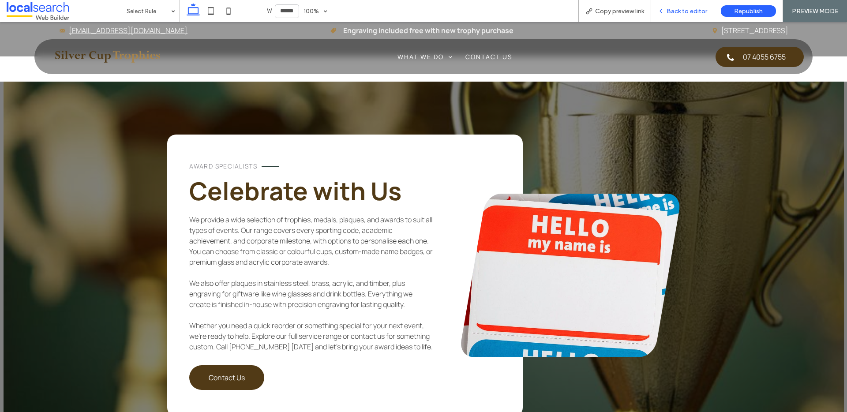
click at [682, 9] on span "Back to editor" at bounding box center [687, 12] width 41 height 8
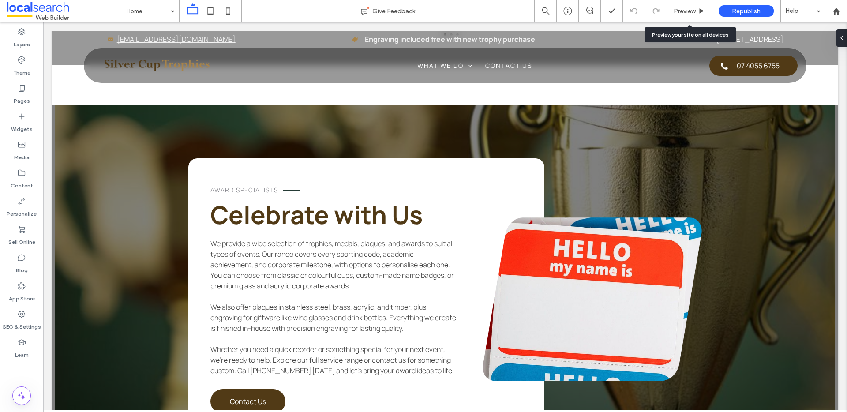
scroll to position [2236, 0]
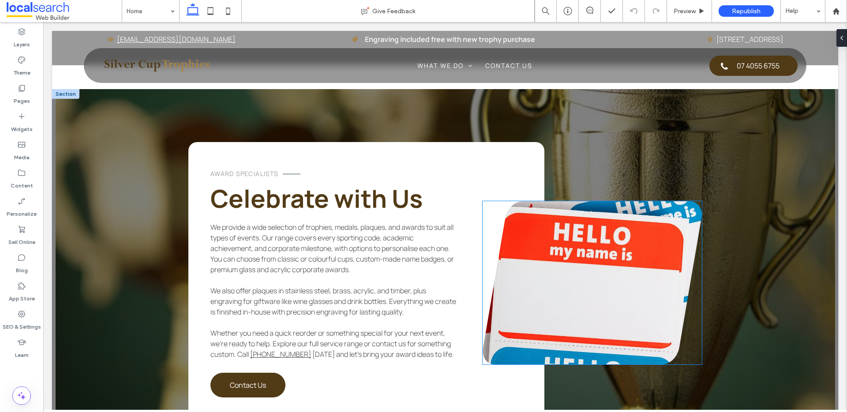
click at [591, 257] on link at bounding box center [592, 282] width 219 height 163
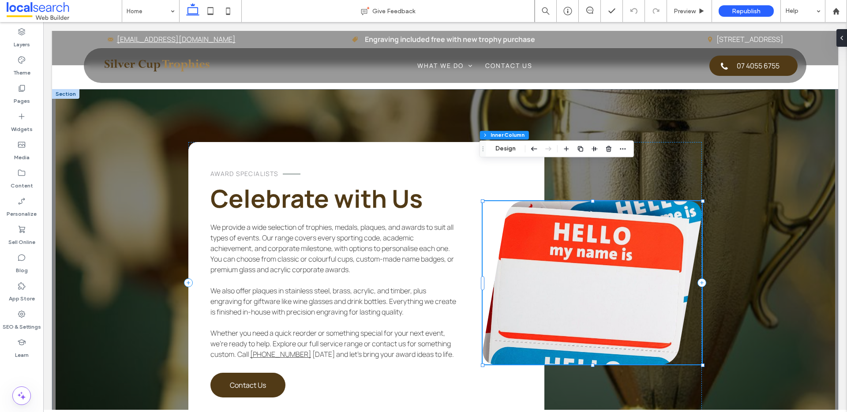
click at [591, 257] on link at bounding box center [592, 282] width 219 height 163
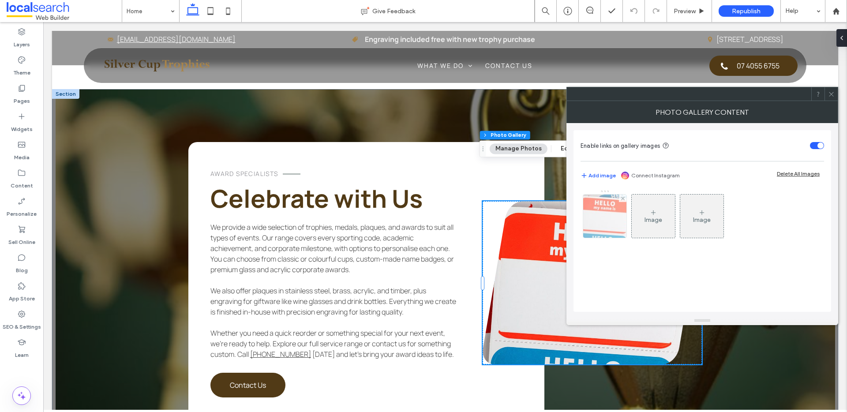
click at [607, 214] on div at bounding box center [604, 216] width 43 height 43
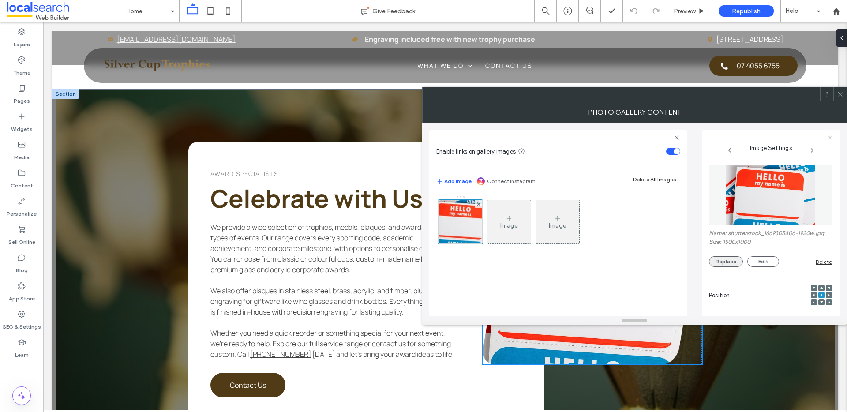
click at [725, 259] on button "Replace" at bounding box center [726, 261] width 34 height 11
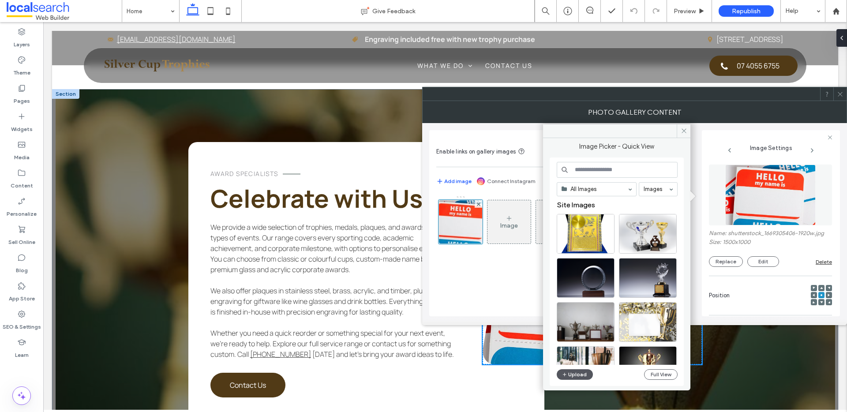
click at [578, 377] on button "Upload" at bounding box center [575, 374] width 36 height 11
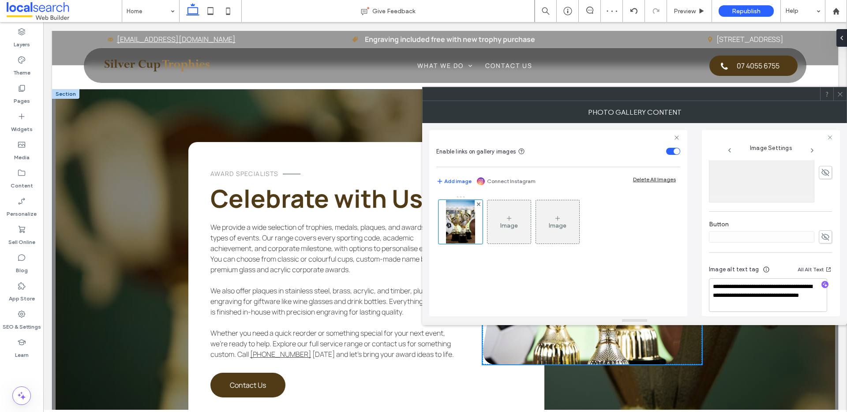
scroll to position [267, 0]
click at [822, 278] on icon "button" at bounding box center [825, 278] width 6 height 6
type textarea "**********"
click at [841, 96] on icon at bounding box center [840, 94] width 7 height 7
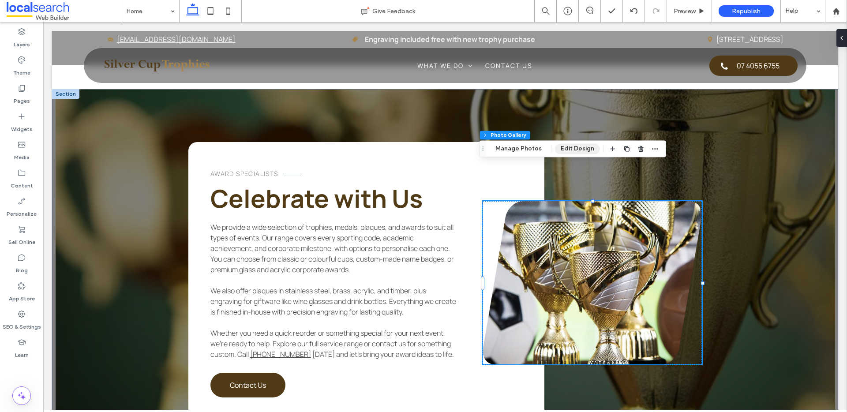
click at [574, 147] on button "Edit Design" at bounding box center [577, 148] width 45 height 11
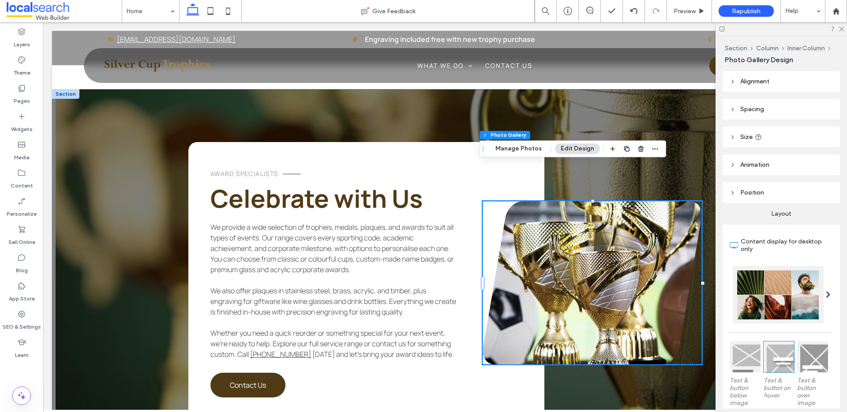
click at [734, 135] on icon at bounding box center [733, 137] width 6 height 6
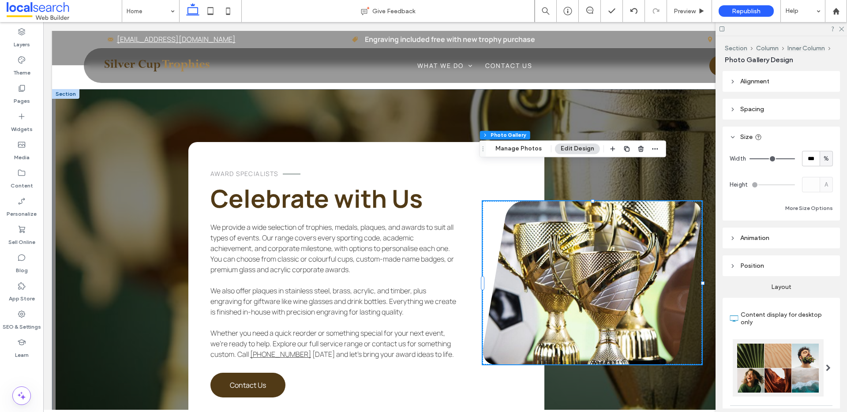
click at [734, 135] on icon at bounding box center [733, 137] width 6 height 6
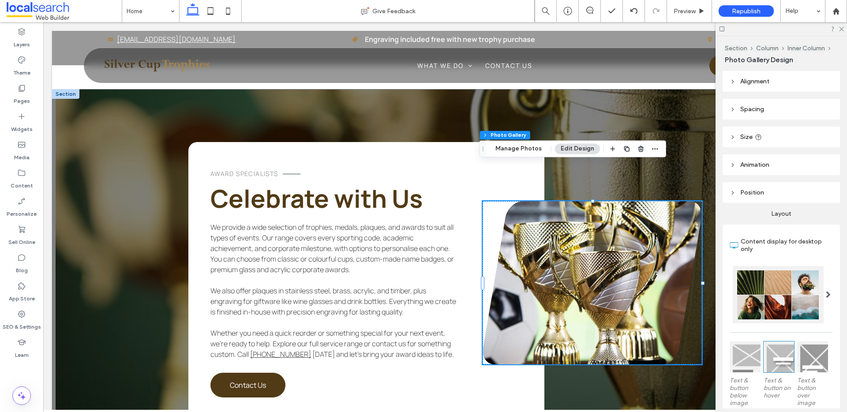
click at [733, 139] on icon at bounding box center [733, 137] width 6 height 6
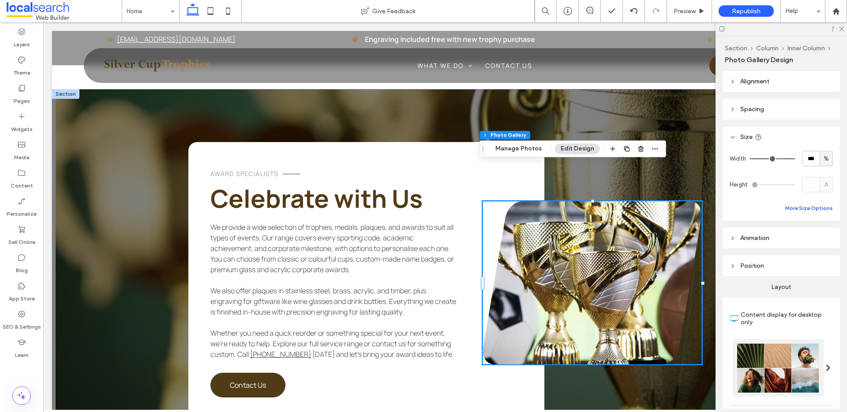
click at [799, 206] on button "More Size Options" at bounding box center [810, 208] width 48 height 11
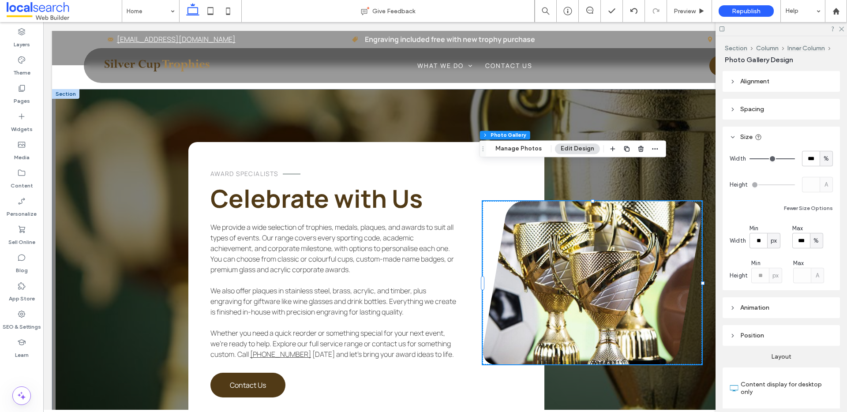
click at [819, 277] on div "A" at bounding box center [809, 275] width 31 height 15
click at [823, 179] on div "A" at bounding box center [817, 184] width 31 height 15
click at [840, 26] on icon at bounding box center [842, 29] width 6 height 6
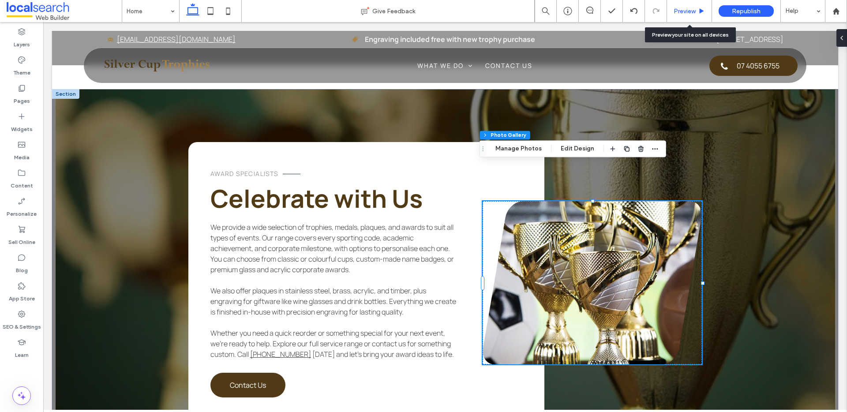
click at [682, 6] on div "Preview" at bounding box center [689, 11] width 45 height 22
click at [689, 6] on div "Preview" at bounding box center [689, 11] width 45 height 22
click at [687, 8] on span "Preview" at bounding box center [685, 12] width 22 height 8
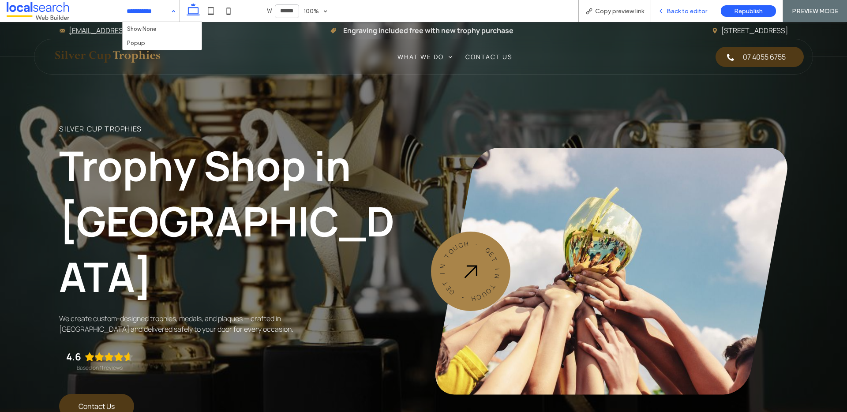
click at [691, 11] on span "Back to editor" at bounding box center [687, 12] width 41 height 8
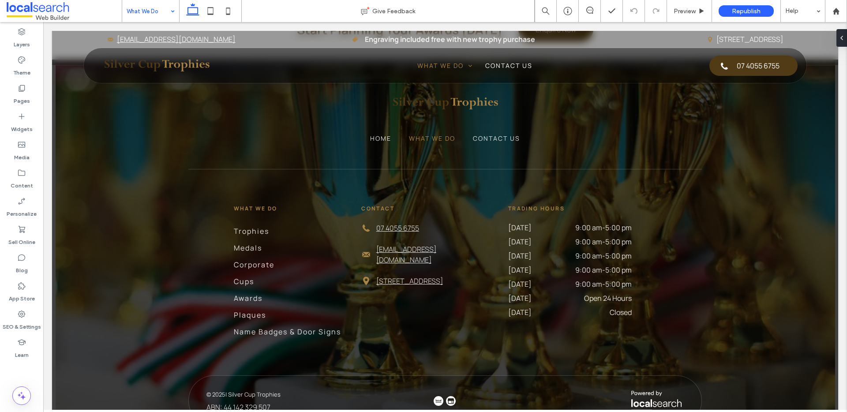
scroll to position [2141, 0]
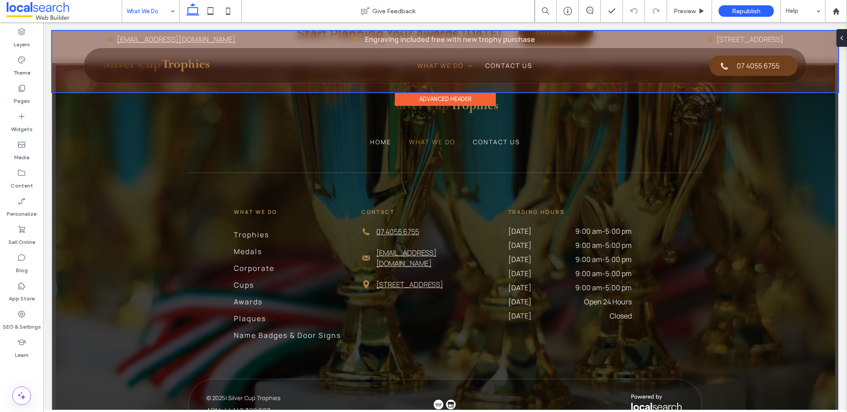
click at [478, 105] on div "Advanced Header" at bounding box center [445, 99] width 101 height 14
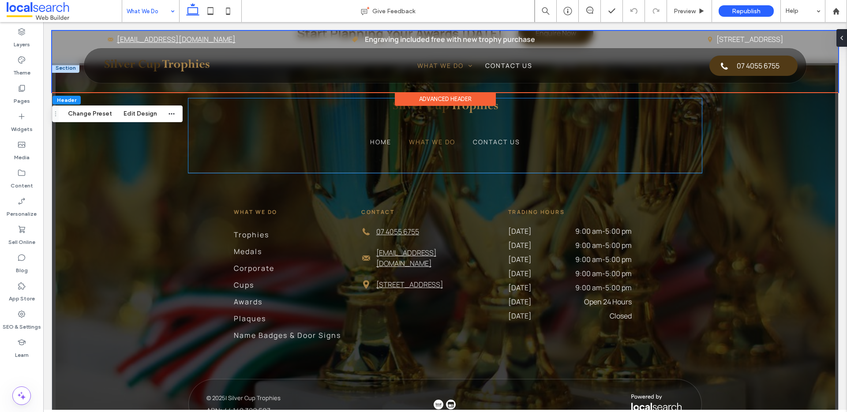
click at [492, 107] on img at bounding box center [445, 107] width 110 height 18
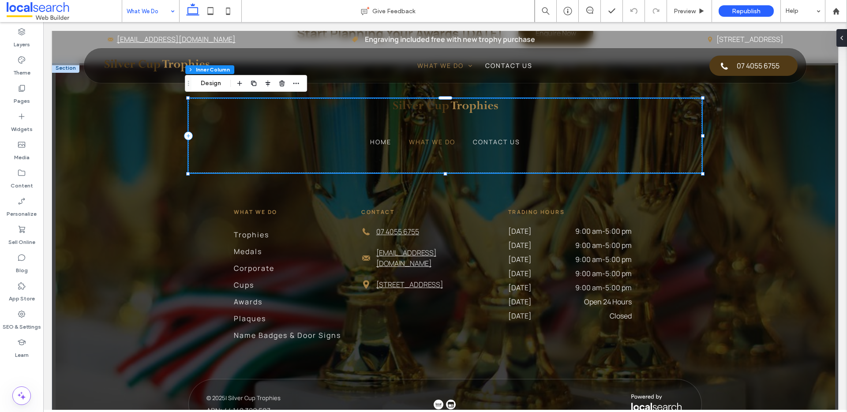
click at [493, 107] on img at bounding box center [445, 107] width 110 height 18
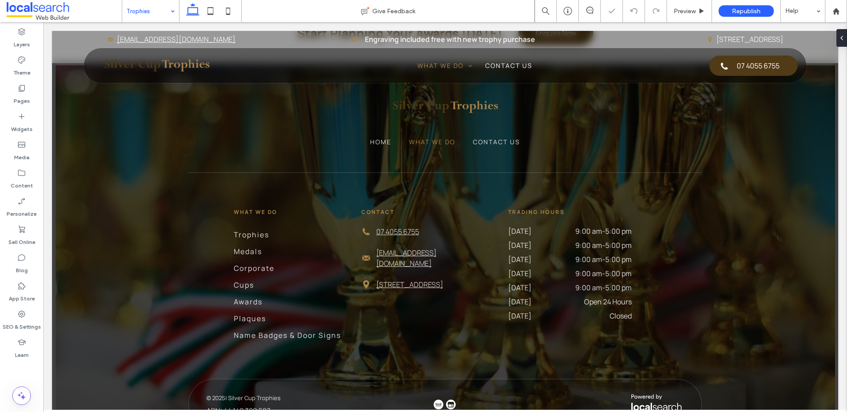
click at [156, 11] on input at bounding box center [149, 11] width 44 height 22
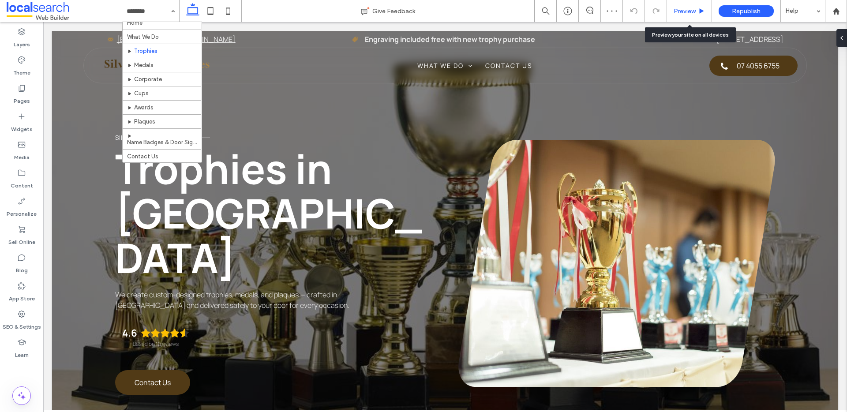
click at [687, 12] on span "Preview" at bounding box center [685, 12] width 22 height 8
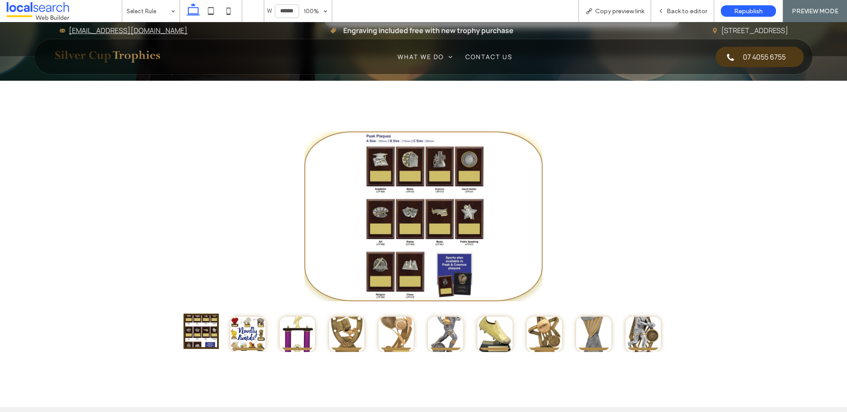
scroll to position [1316, 0]
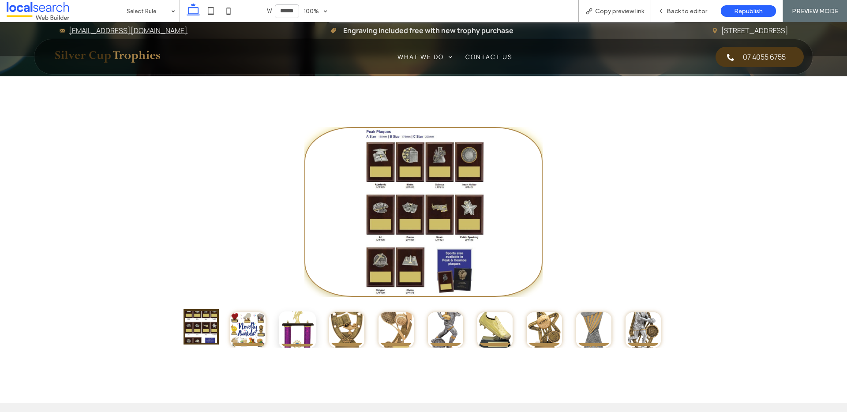
click at [307, 312] on button "go to slide 3" at bounding box center [297, 330] width 37 height 37
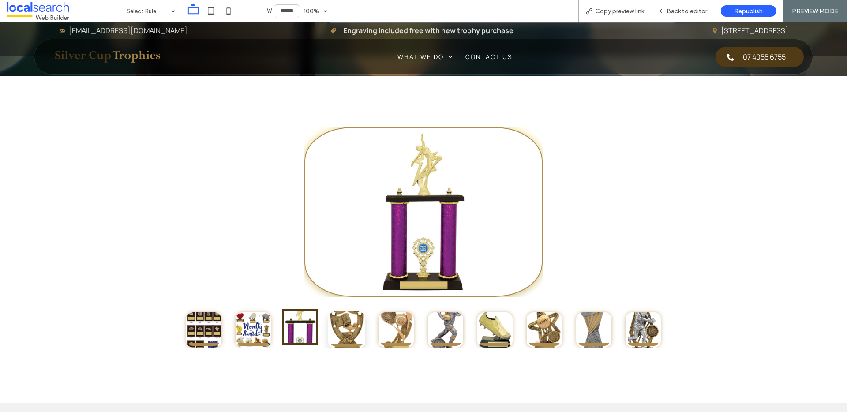
click at [344, 313] on button "go to slide 4" at bounding box center [346, 330] width 37 height 37
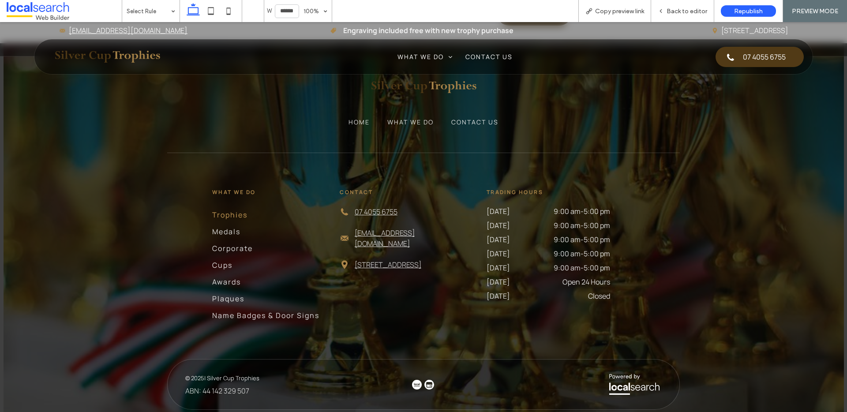
scroll to position [2430, 0]
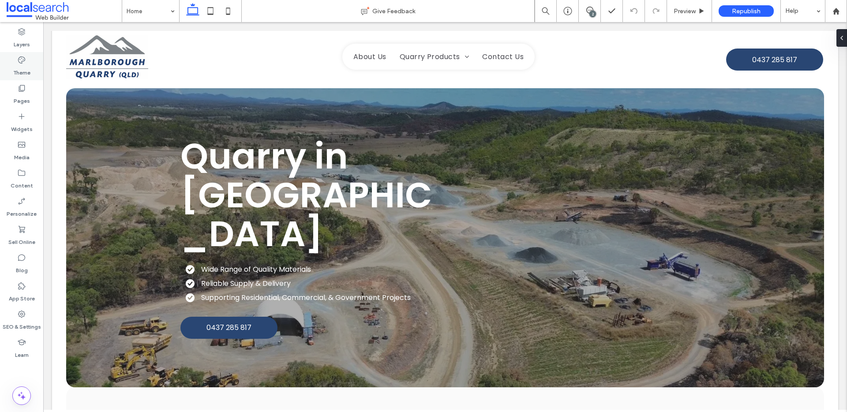
click at [16, 74] on label "Theme" at bounding box center [21, 70] width 17 height 12
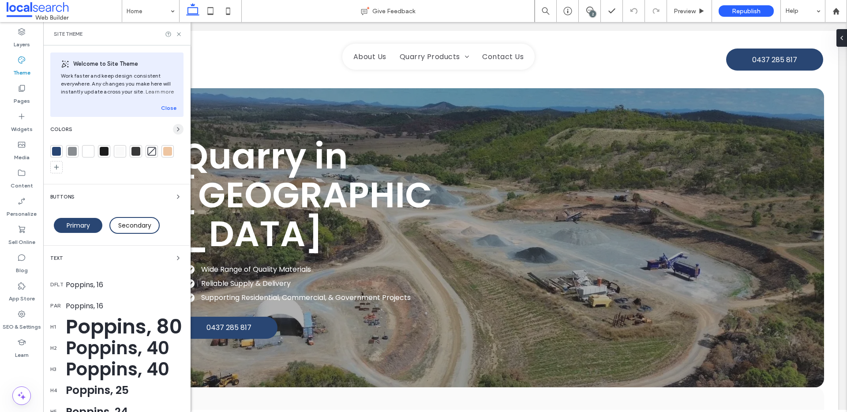
click at [175, 127] on icon "button" at bounding box center [178, 129] width 7 height 7
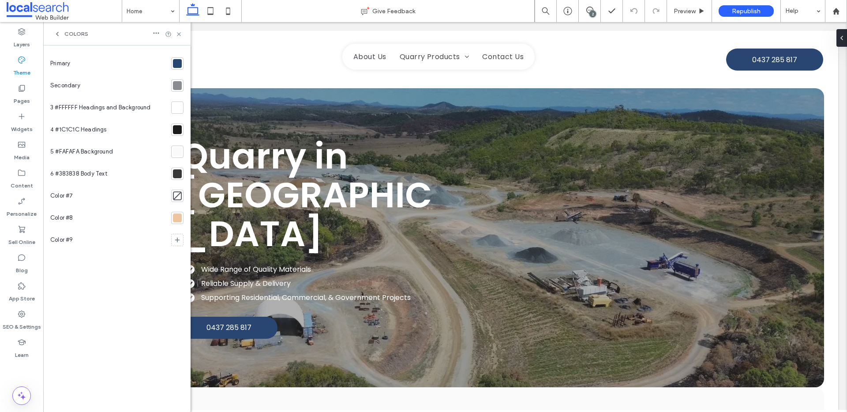
click at [70, 30] on span "Colors" at bounding box center [76, 33] width 24 height 7
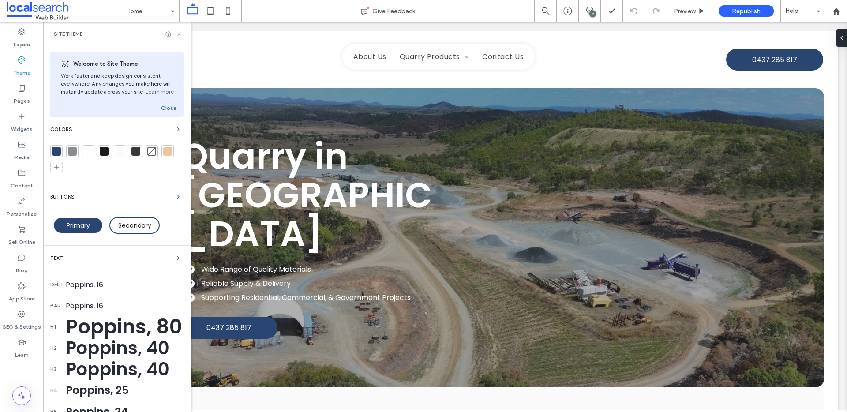
click at [182, 36] on icon at bounding box center [179, 34] width 7 height 7
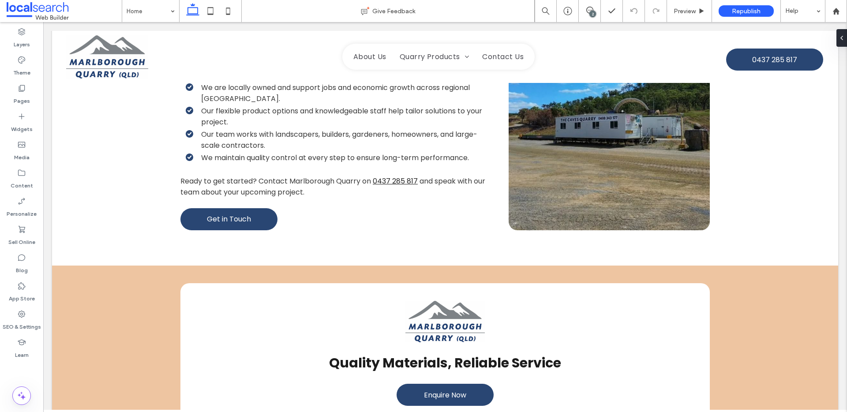
scroll to position [1335, 0]
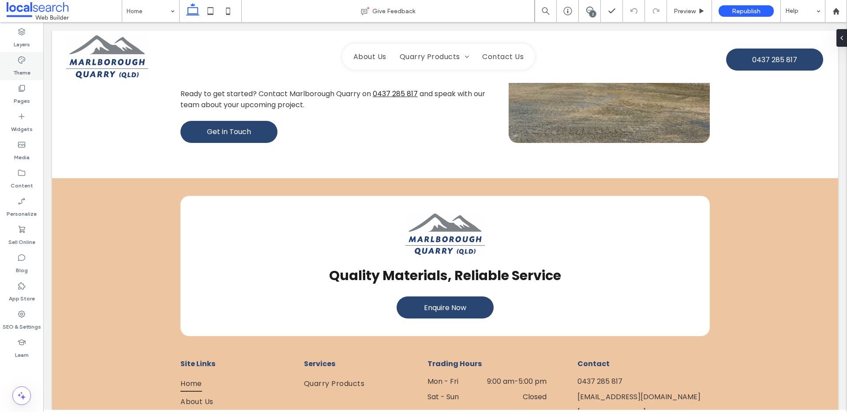
click at [19, 69] on label "Theme" at bounding box center [21, 70] width 17 height 12
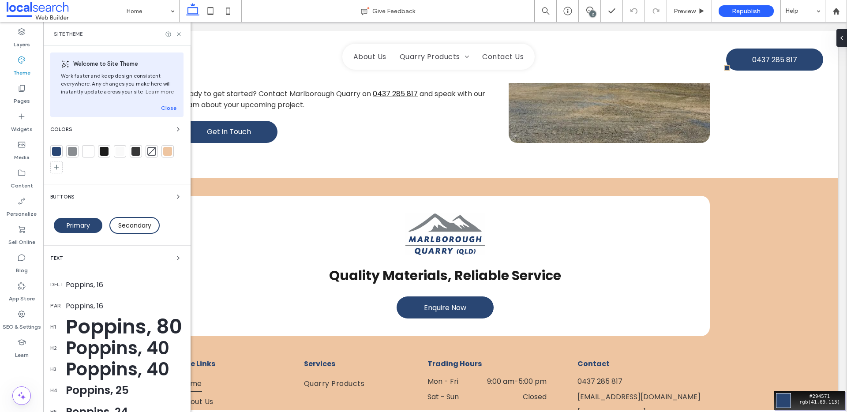
click at [738, 56] on div "Move your 🖱️ to pick a color #294571 rgb(41,69,113)" at bounding box center [423, 206] width 847 height 412
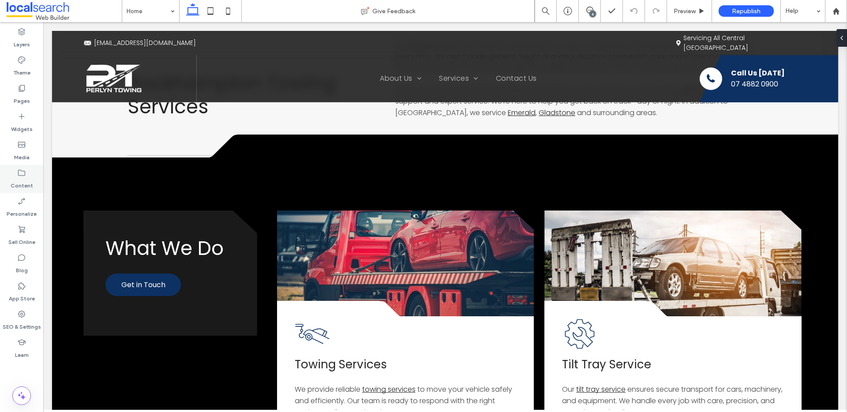
scroll to position [679, 0]
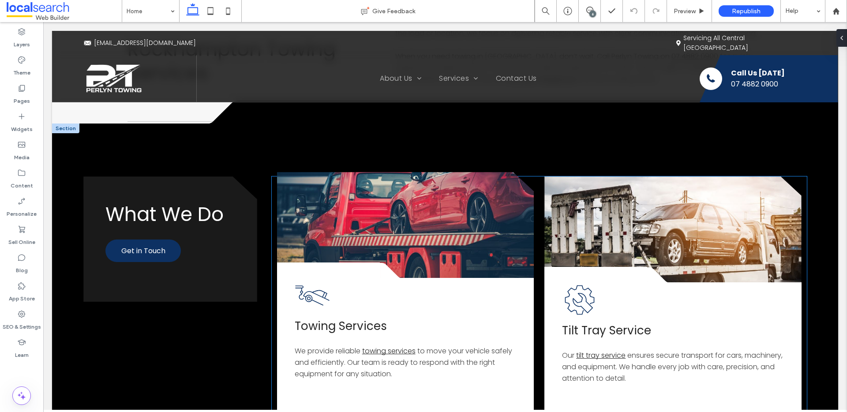
click at [360, 172] on link at bounding box center [405, 225] width 257 height 106
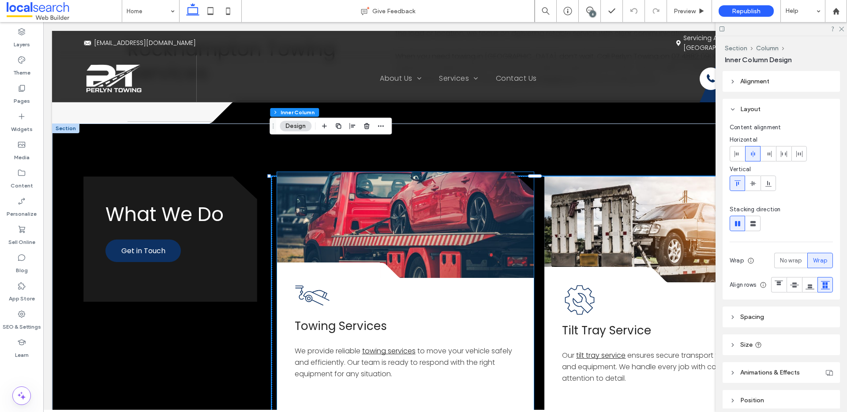
click at [462, 207] on link at bounding box center [405, 225] width 257 height 106
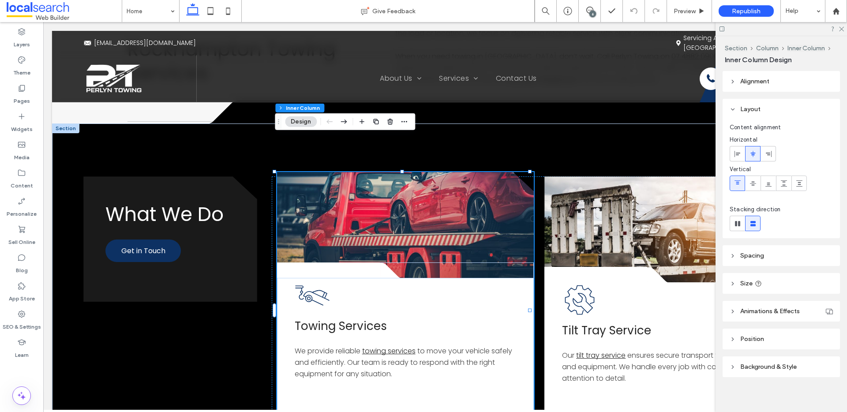
click at [462, 207] on link at bounding box center [405, 225] width 257 height 106
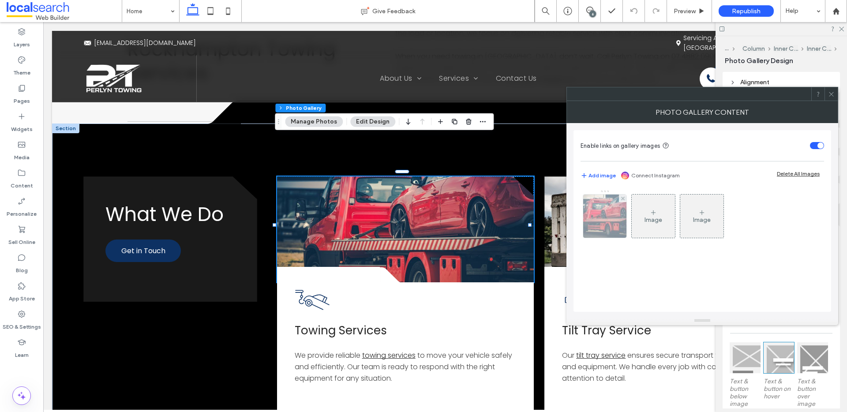
click at [613, 225] on img at bounding box center [604, 216] width 65 height 43
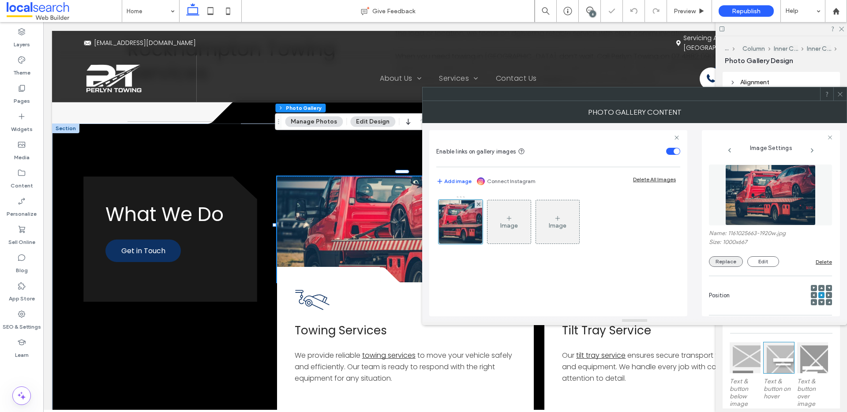
click at [726, 263] on button "Replace" at bounding box center [726, 261] width 34 height 11
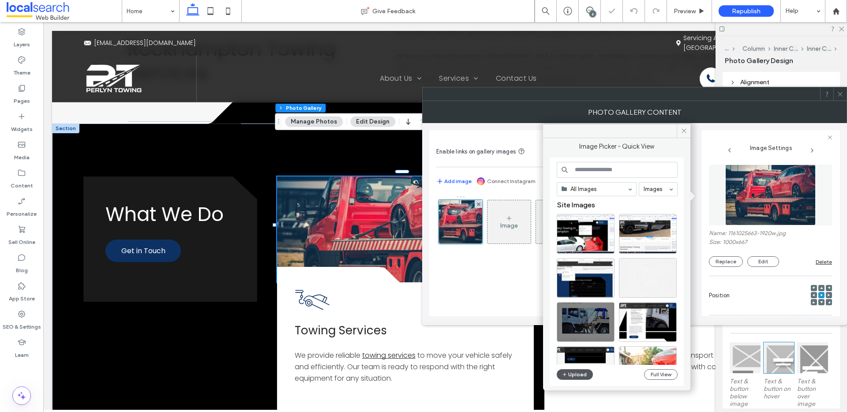
click at [573, 375] on button "Upload" at bounding box center [575, 374] width 36 height 11
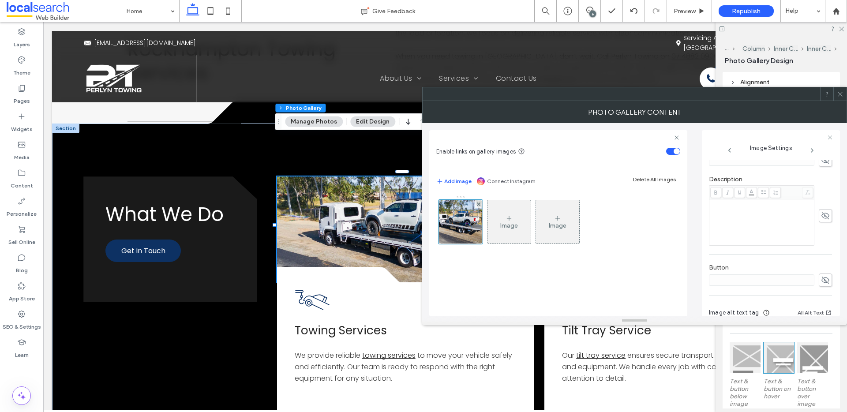
scroll to position [281, 0]
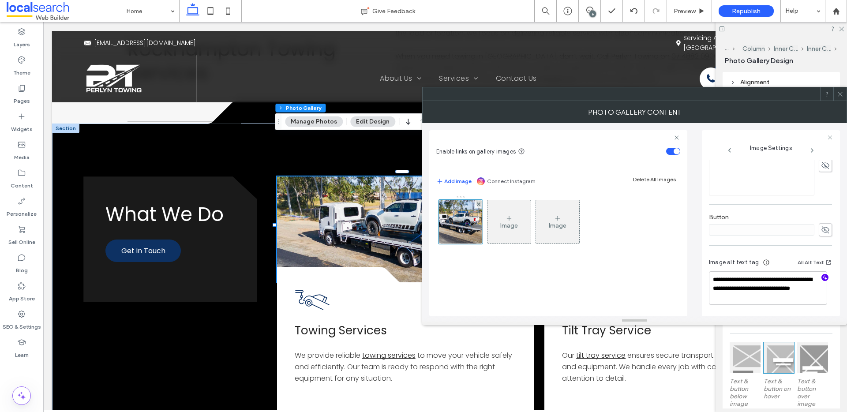
click at [822, 278] on icon "button" at bounding box center [825, 278] width 6 height 6
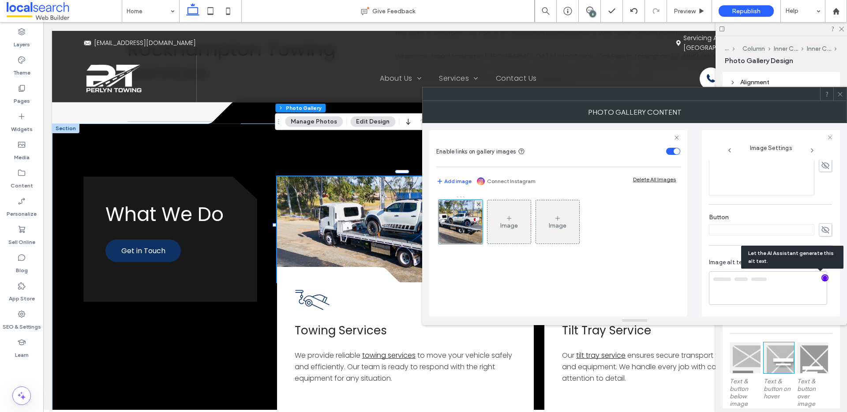
type textarea "**********"
click at [813, 307] on div "**********" at bounding box center [770, 283] width 123 height 64
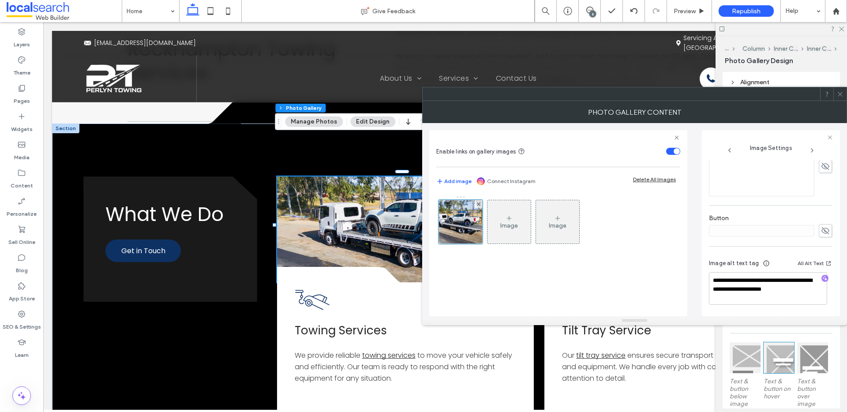
click at [840, 96] on icon at bounding box center [840, 94] width 7 height 7
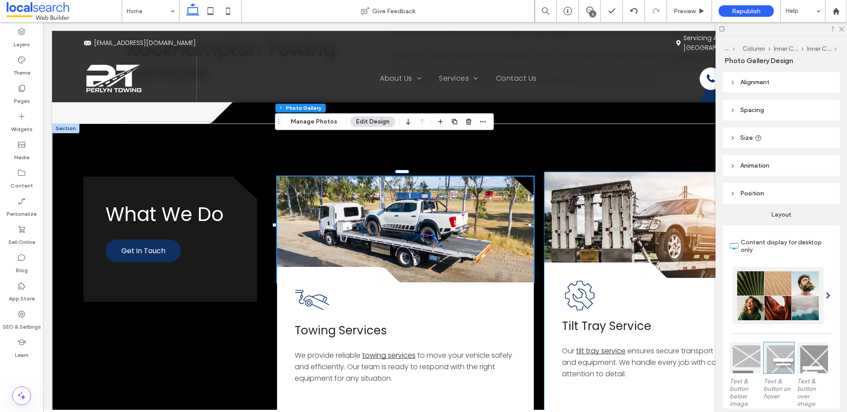
click at [632, 191] on link at bounding box center [673, 225] width 257 height 106
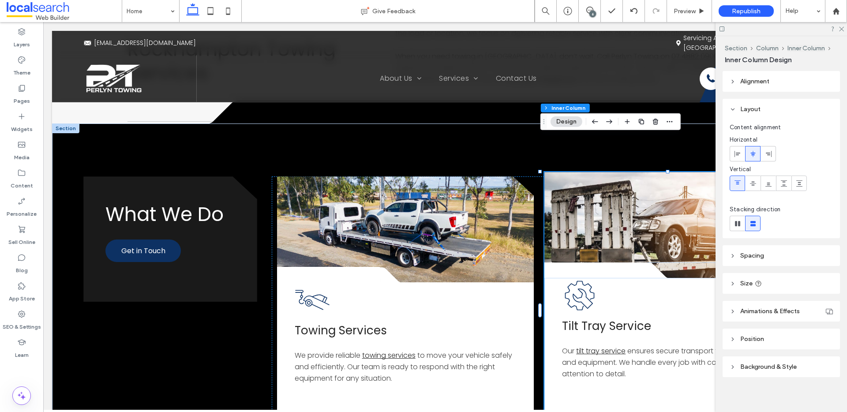
click at [632, 191] on link at bounding box center [673, 225] width 257 height 106
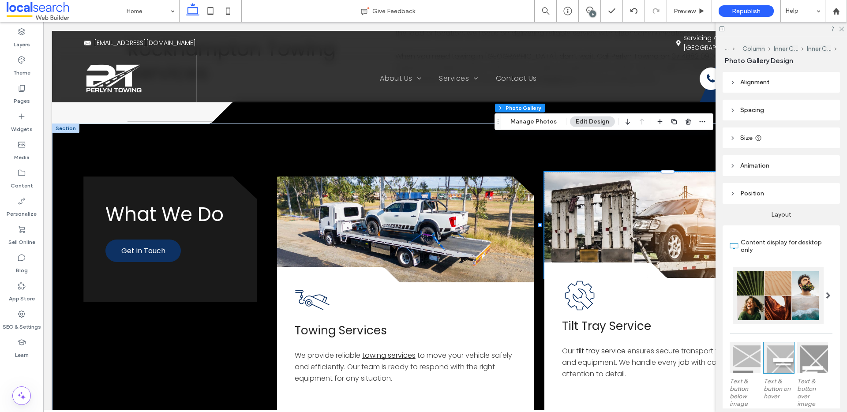
click at [658, 194] on link at bounding box center [673, 225] width 257 height 106
click at [602, 193] on link at bounding box center [673, 225] width 257 height 106
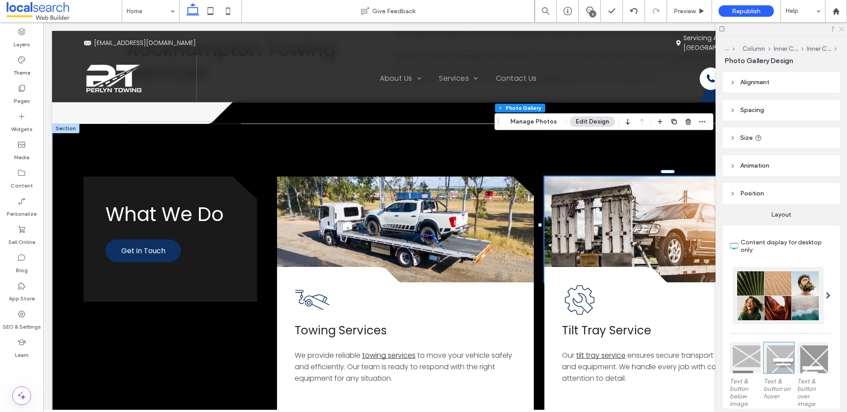
click at [842, 30] on icon at bounding box center [842, 29] width 6 height 6
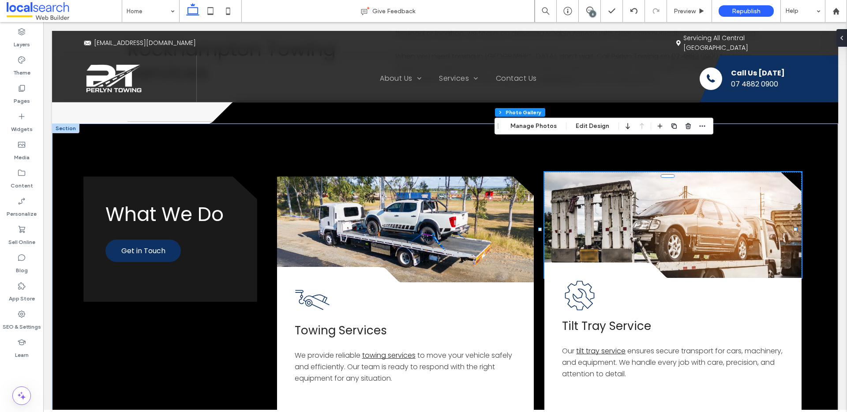
click at [705, 210] on link at bounding box center [673, 225] width 257 height 106
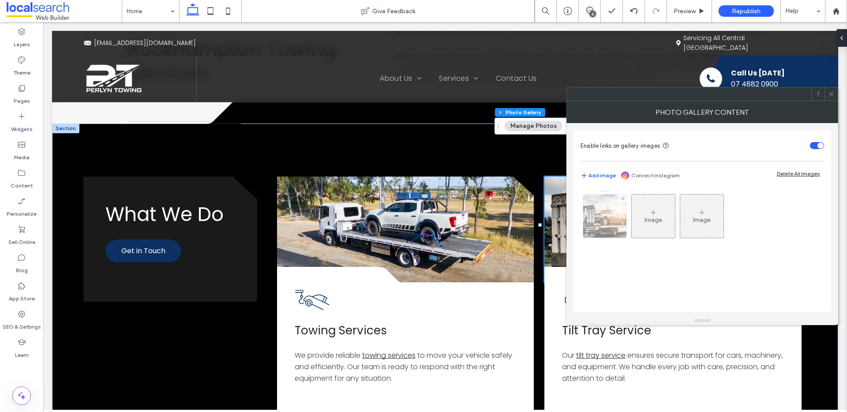
click at [599, 222] on div at bounding box center [604, 216] width 43 height 43
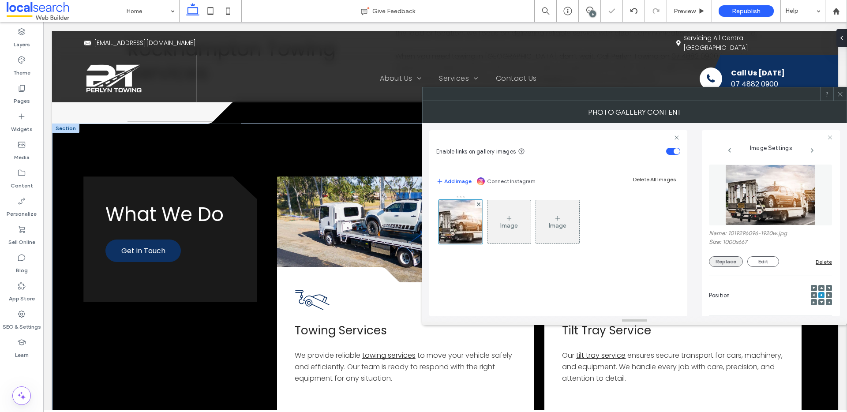
click at [730, 263] on button "Replace" at bounding box center [726, 261] width 34 height 11
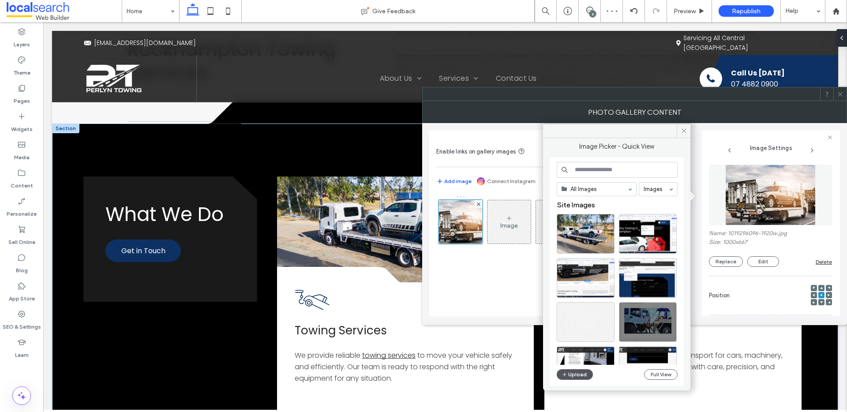
click at [575, 376] on button "Upload" at bounding box center [575, 374] width 36 height 11
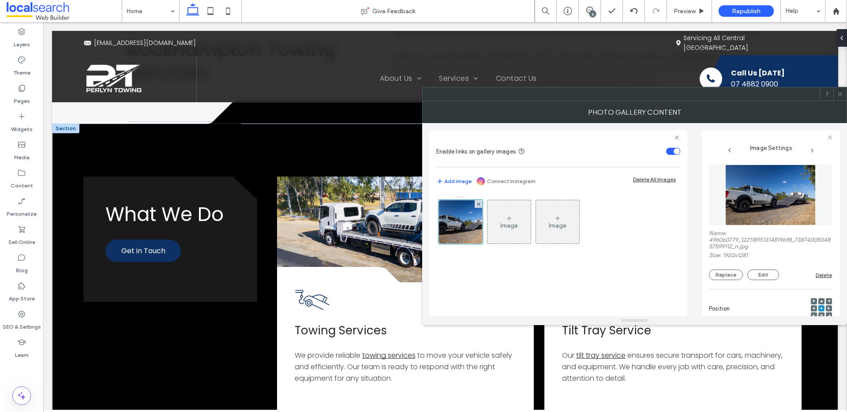
scroll to position [281, 0]
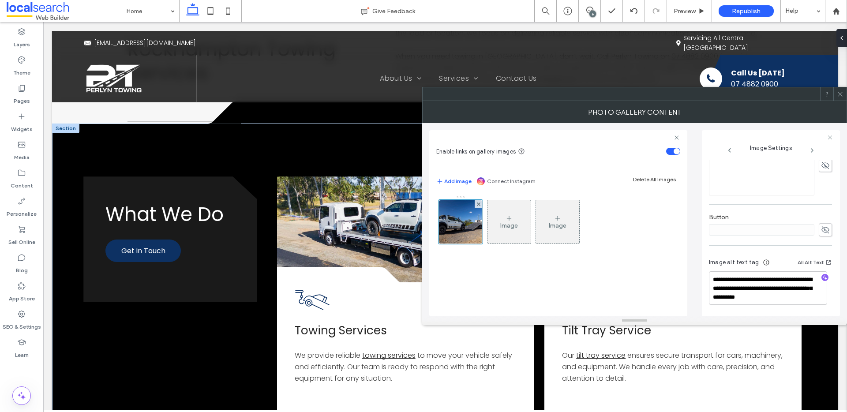
click at [822, 275] on icon "button" at bounding box center [825, 278] width 6 height 6
type textarea "**********"
click at [842, 93] on icon at bounding box center [840, 94] width 7 height 7
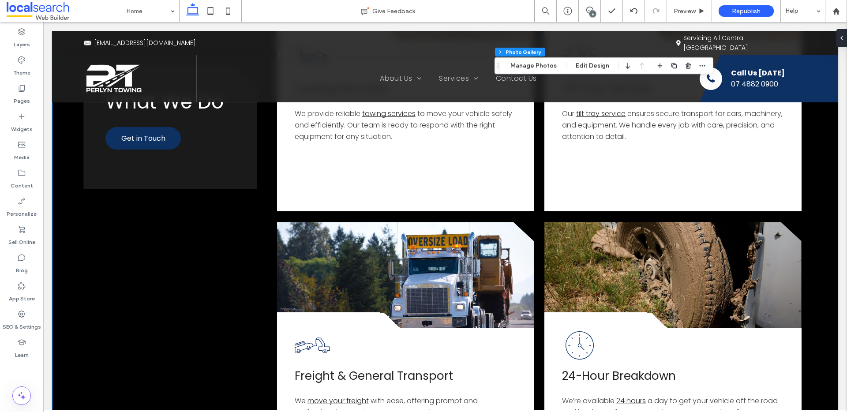
scroll to position [967, 0]
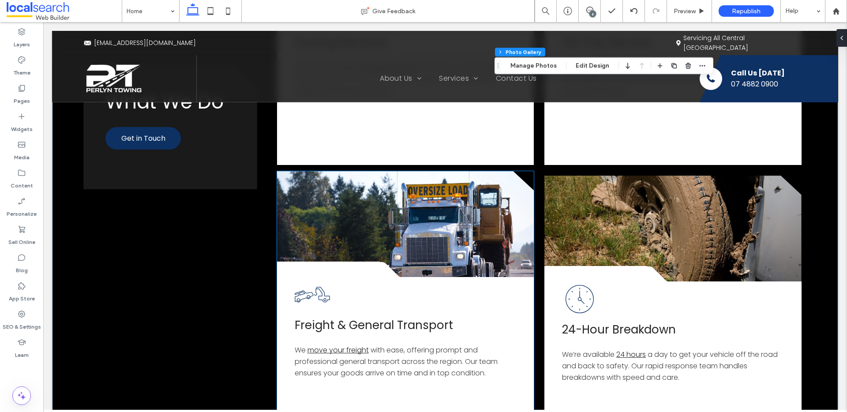
click at [482, 195] on link at bounding box center [405, 224] width 257 height 106
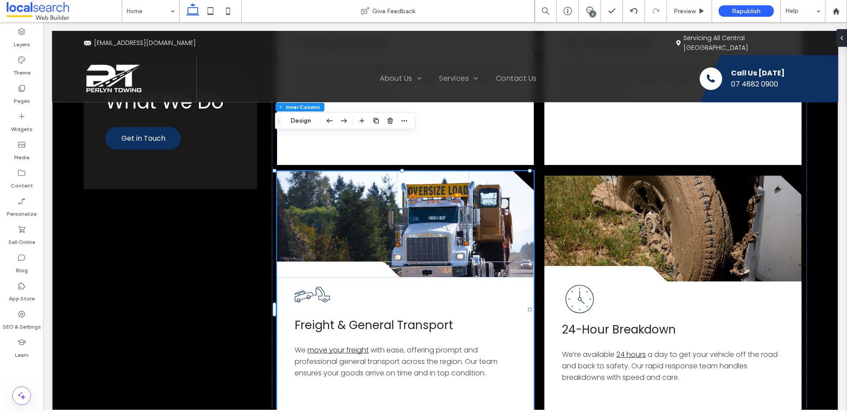
click at [482, 195] on link at bounding box center [405, 224] width 257 height 106
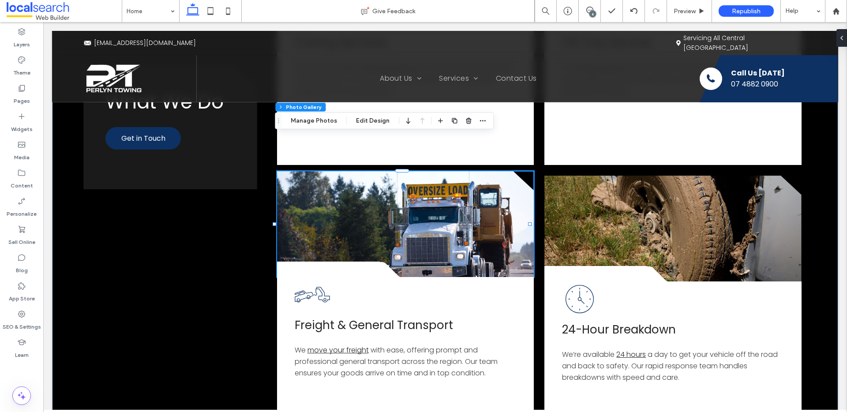
click at [482, 195] on link at bounding box center [405, 224] width 257 height 106
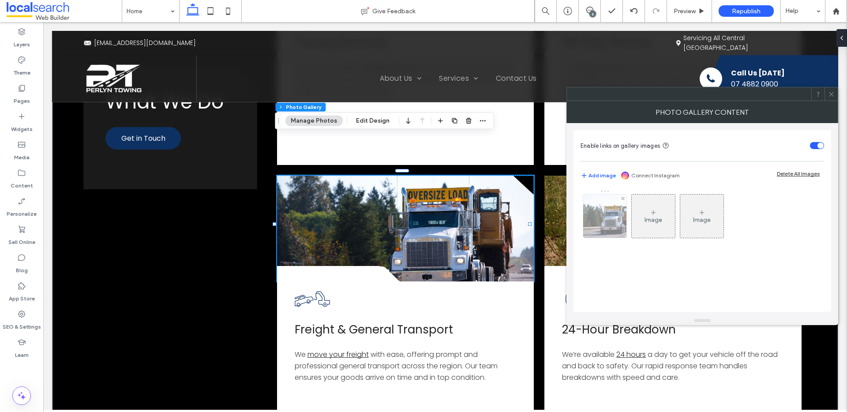
click at [598, 222] on div at bounding box center [604, 216] width 43 height 43
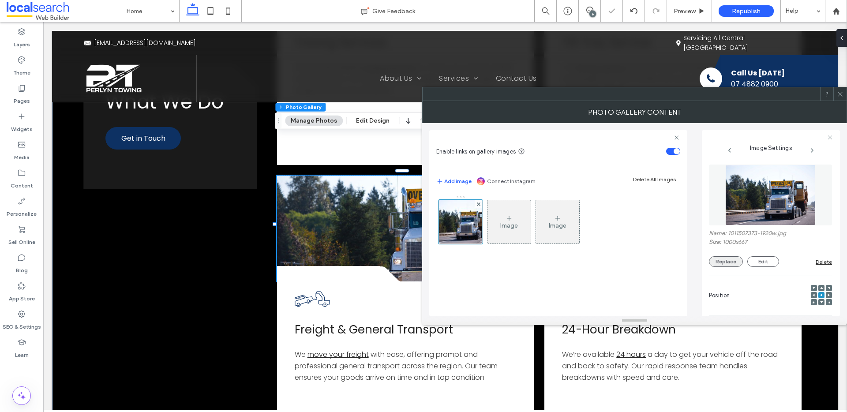
click at [733, 262] on button "Replace" at bounding box center [726, 261] width 34 height 11
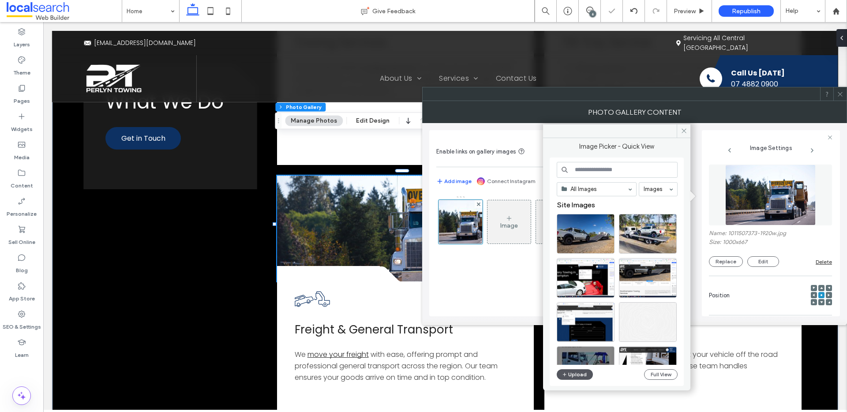
click at [578, 374] on button "Upload" at bounding box center [575, 374] width 36 height 11
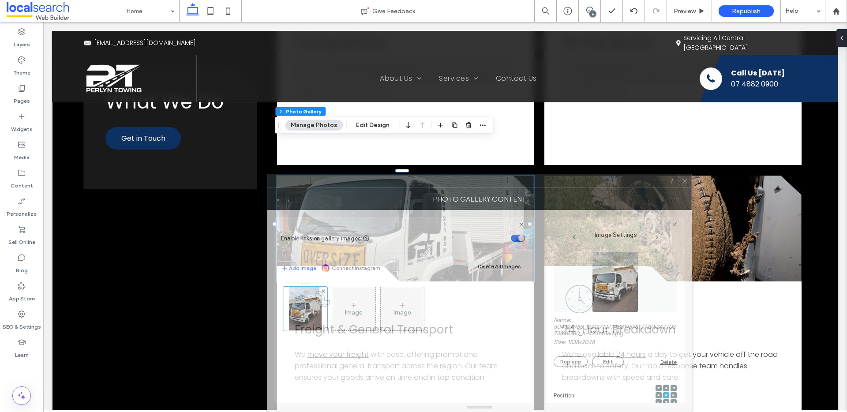
drag, startPoint x: 680, startPoint y: 97, endPoint x: 660, endPoint y: 205, distance: 109.5
click at [526, 263] on div "**********" at bounding box center [479, 293] width 425 height 238
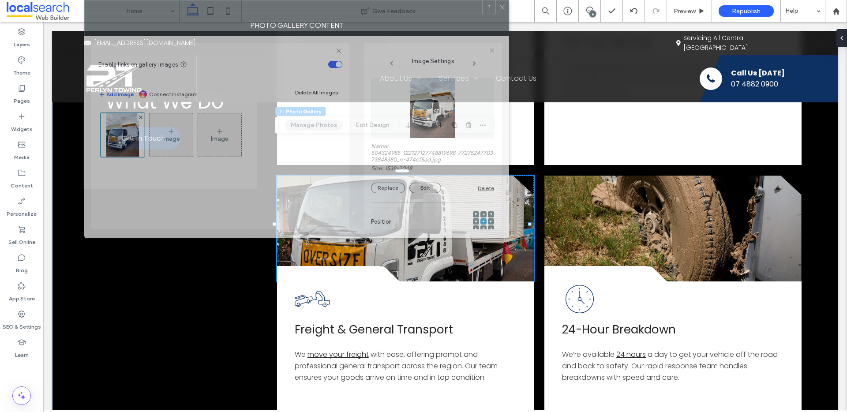
drag, startPoint x: 564, startPoint y: 184, endPoint x: 363, endPoint y: -56, distance: 312.9
click at [363, 0] on html ".wqwq-1{fill:#231f20;} .cls-1q, .cls-2q { fill-rule: evenodd; } .cls-2q { fill:…" at bounding box center [423, 206] width 847 height 412
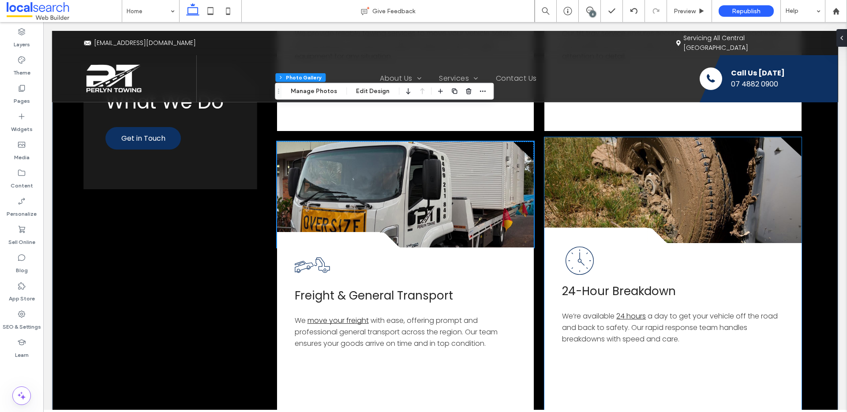
scroll to position [922, 0]
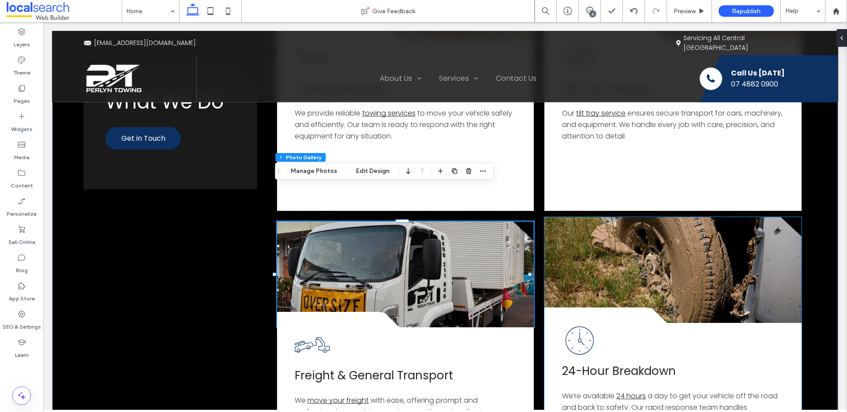
click at [694, 245] on link at bounding box center [673, 270] width 257 height 106
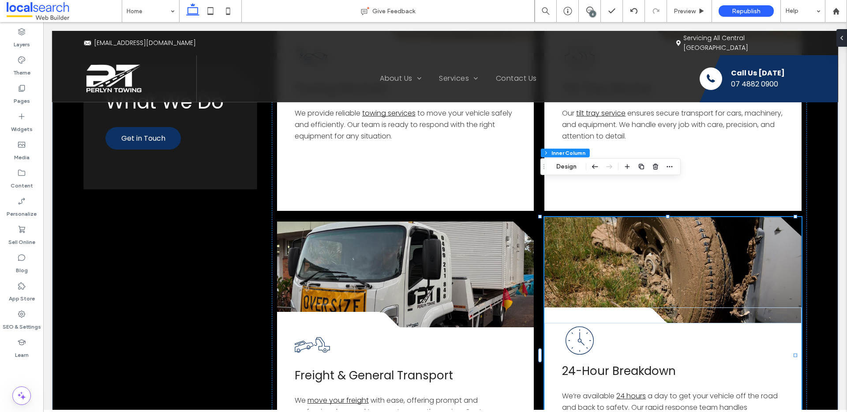
click at [694, 245] on link at bounding box center [673, 270] width 257 height 106
click at [666, 250] on link at bounding box center [673, 270] width 257 height 106
click at [653, 233] on link at bounding box center [673, 270] width 257 height 106
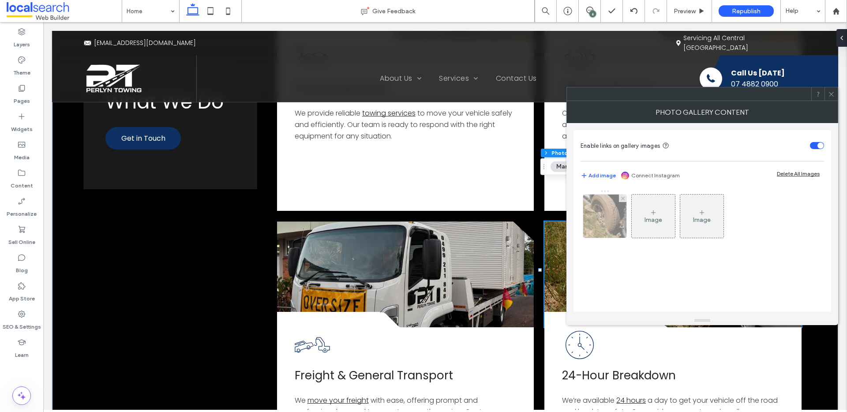
click at [609, 224] on div at bounding box center [604, 216] width 43 height 43
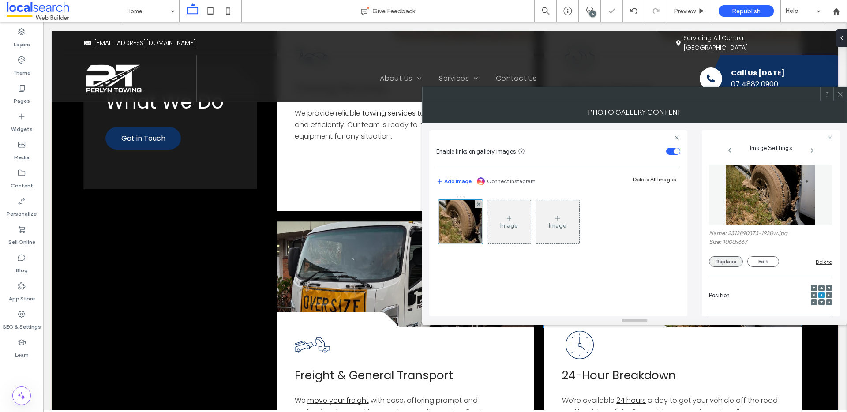
click at [722, 261] on button "Replace" at bounding box center [726, 261] width 34 height 11
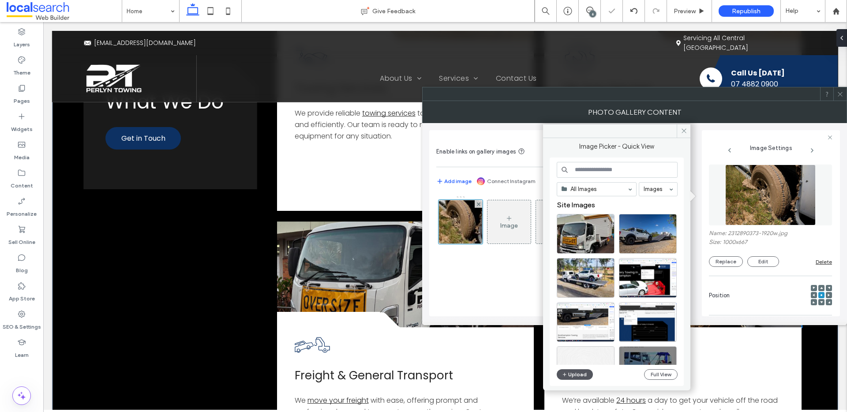
click at [568, 373] on button "Upload" at bounding box center [575, 374] width 36 height 11
click at [841, 94] on icon at bounding box center [840, 94] width 7 height 7
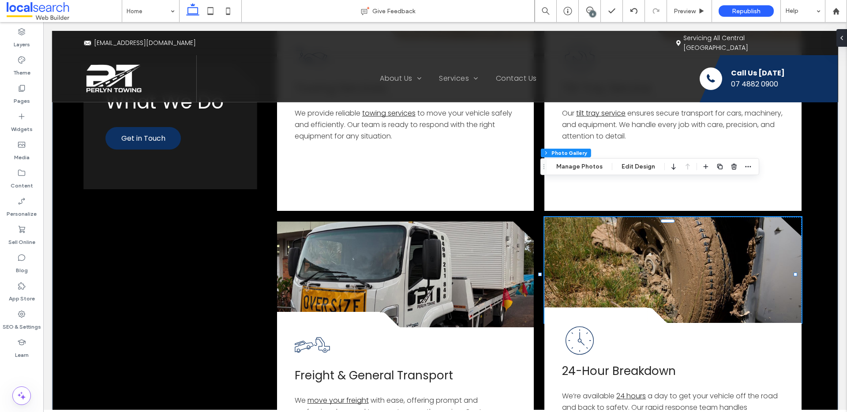
click at [741, 238] on link at bounding box center [673, 270] width 257 height 106
click at [726, 240] on link at bounding box center [673, 270] width 257 height 106
click at [651, 229] on link at bounding box center [673, 270] width 257 height 106
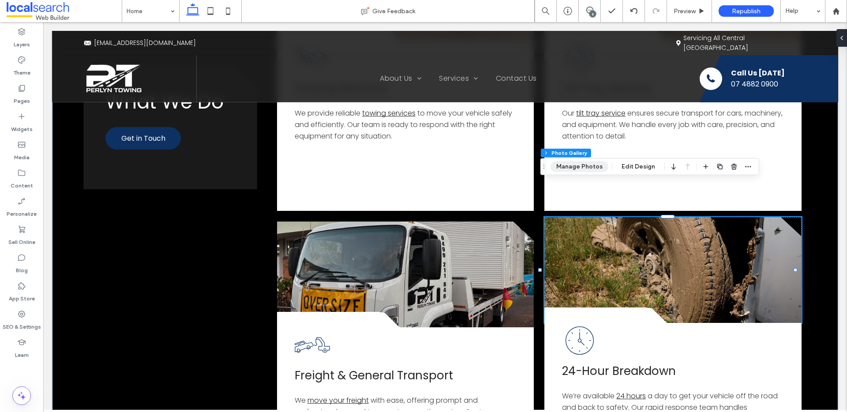
click at [576, 170] on button "Manage Photos" at bounding box center [580, 167] width 58 height 11
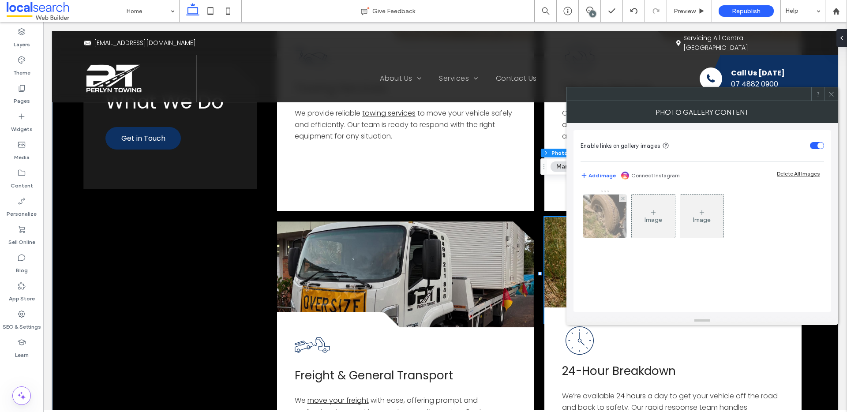
click at [610, 219] on img at bounding box center [604, 216] width 65 height 43
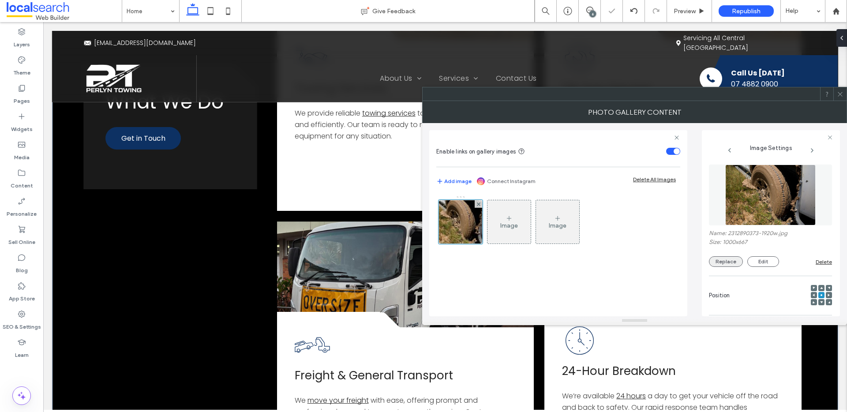
click at [732, 259] on button "Replace" at bounding box center [726, 261] width 34 height 11
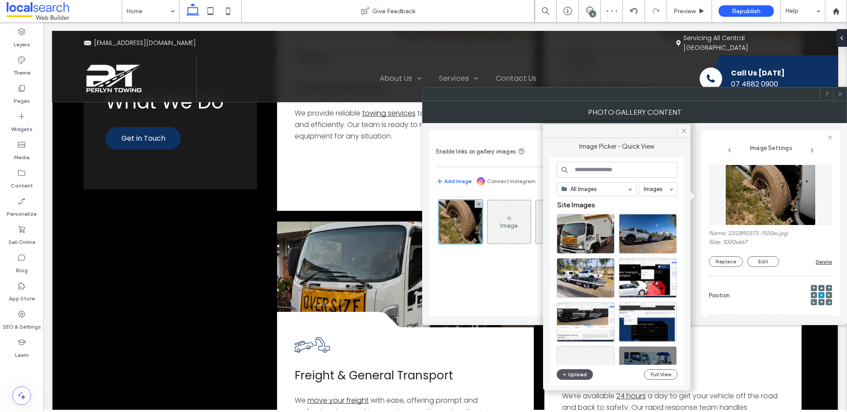
click at [574, 374] on button "Upload" at bounding box center [575, 374] width 36 height 11
